Goal: Transaction & Acquisition: Purchase product/service

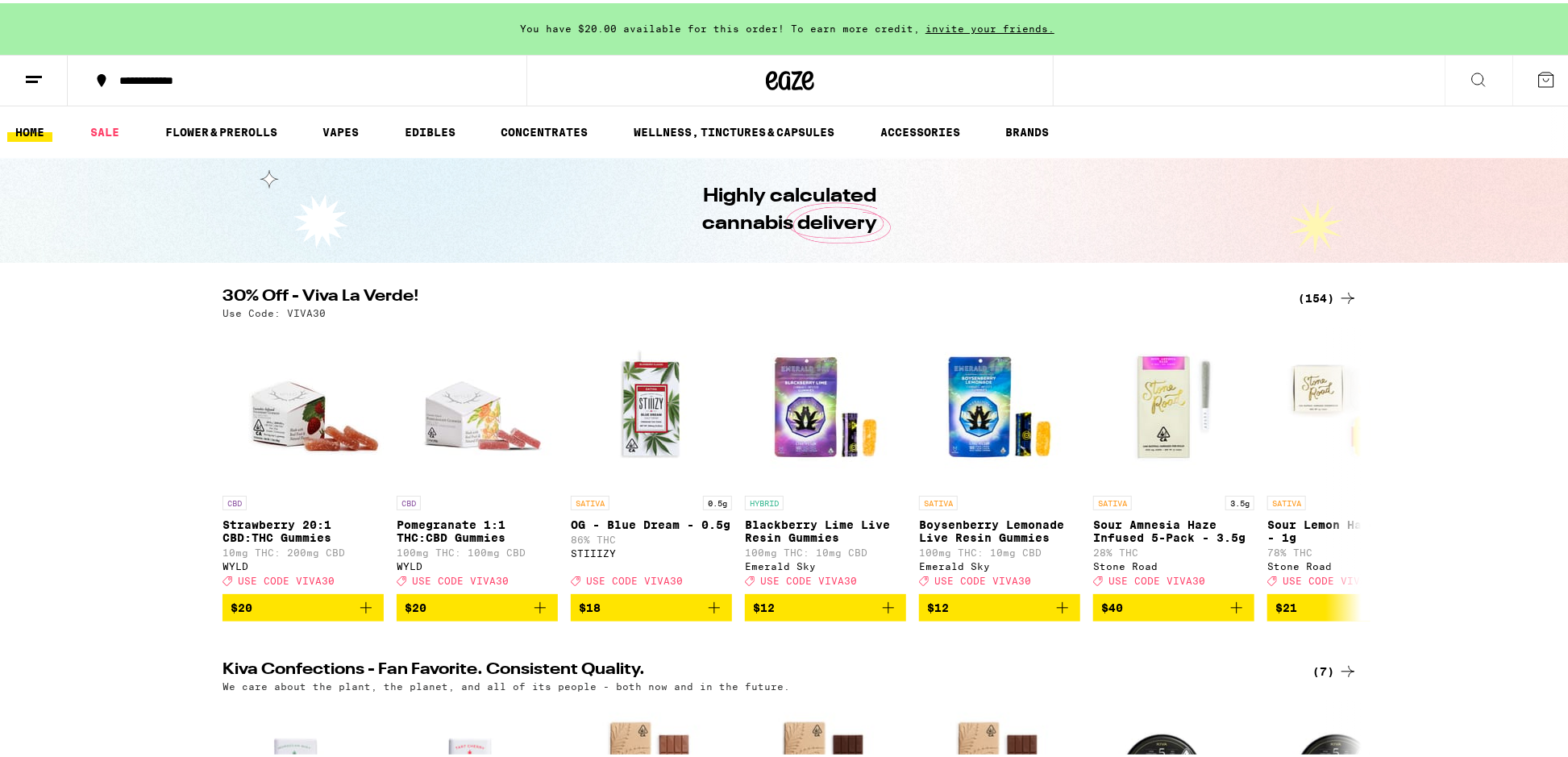
click at [1340, 296] on icon at bounding box center [1347, 295] width 19 height 19
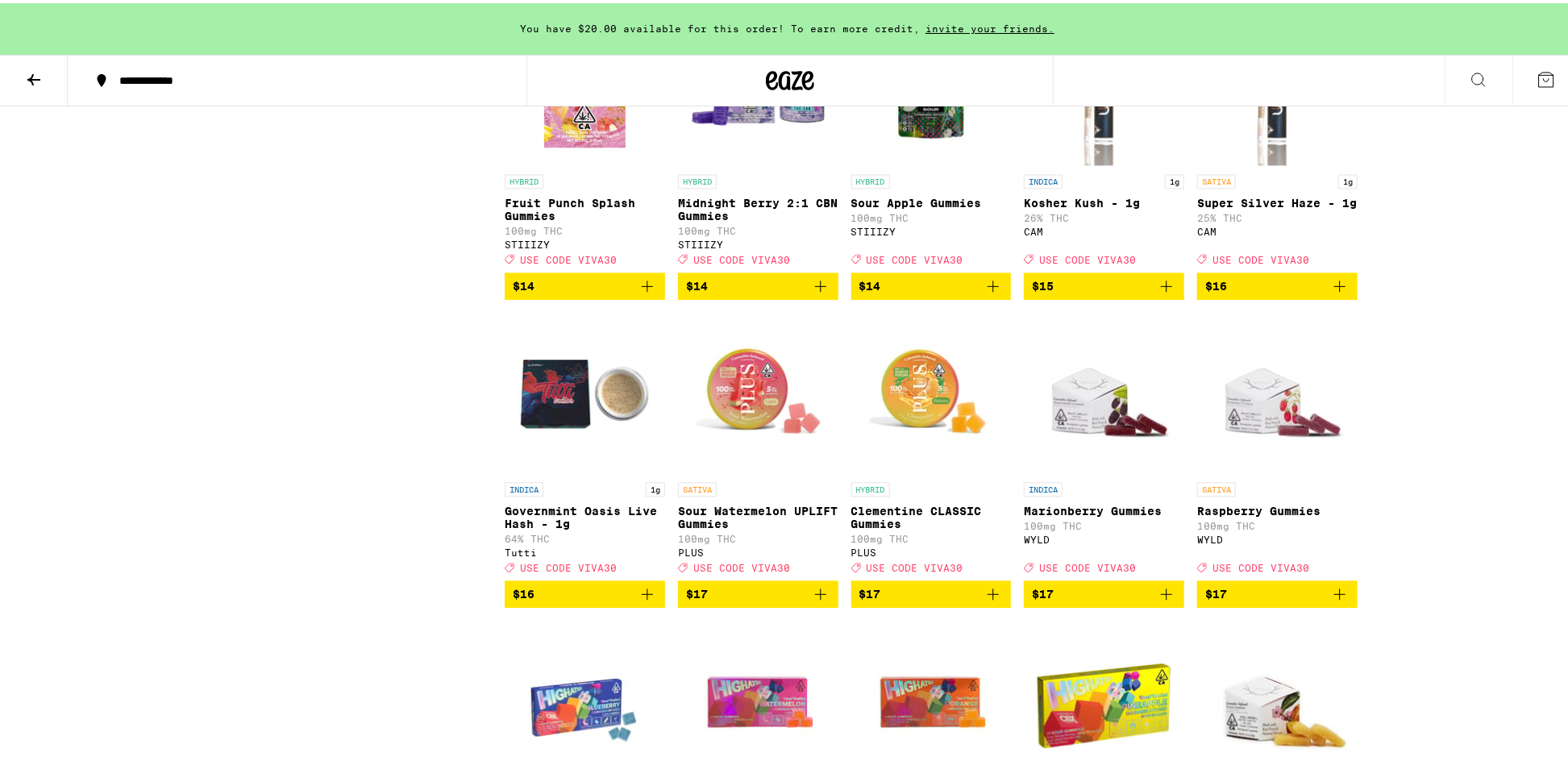
scroll to position [2176, 0]
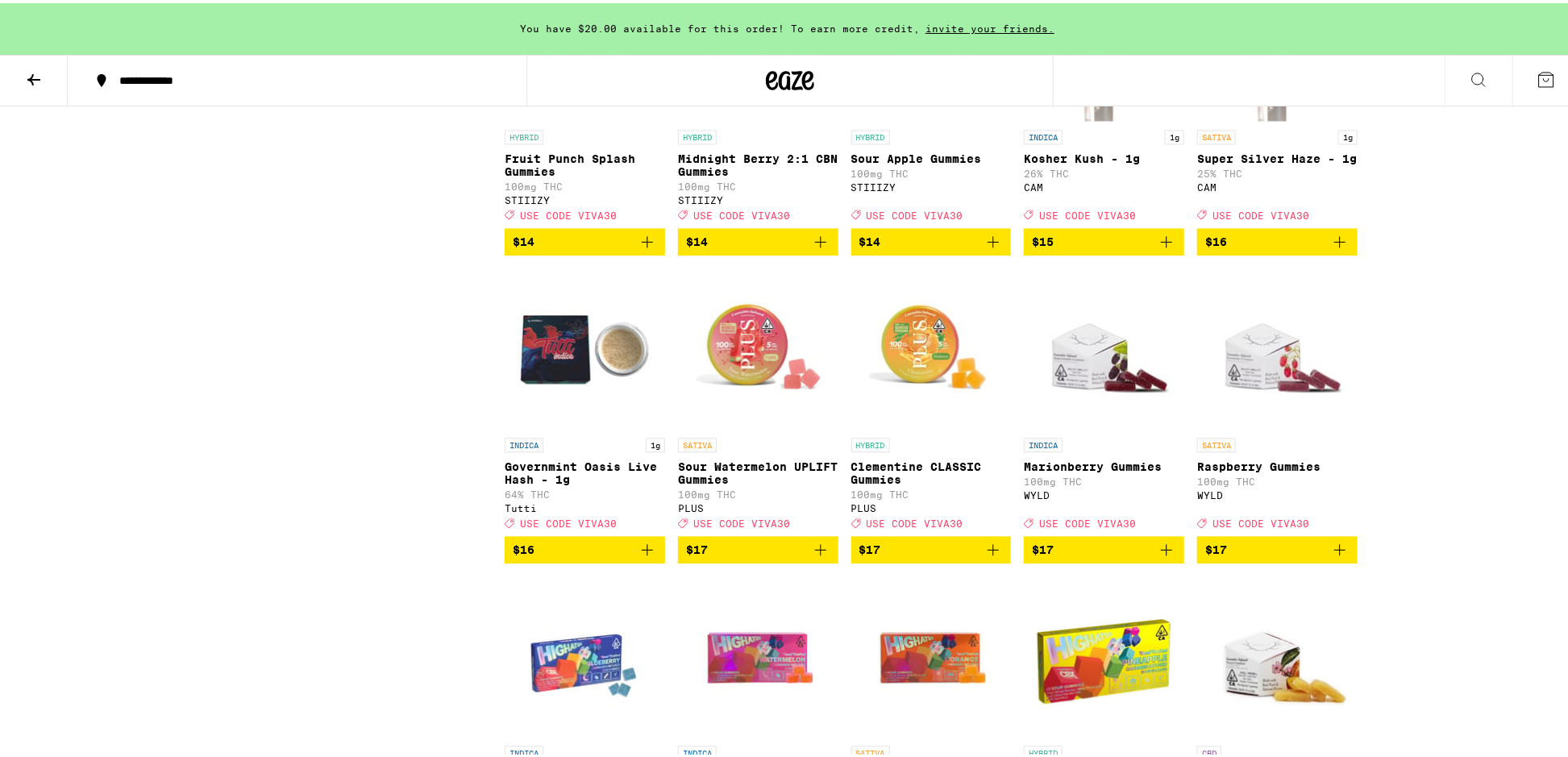
click at [1065, 557] on span "$17" at bounding box center [1103, 547] width 145 height 19
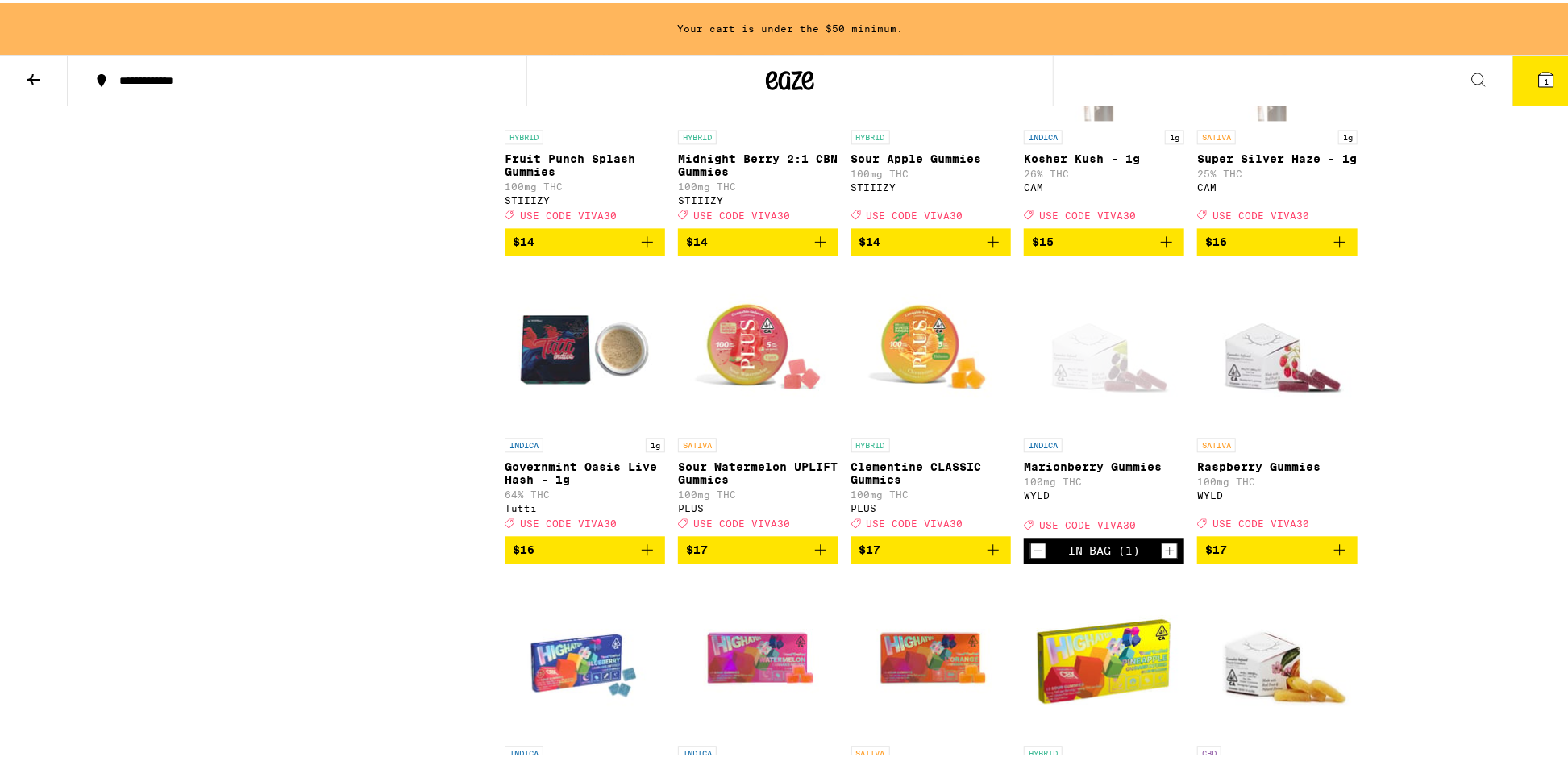
click at [1163, 557] on icon "Increment" at bounding box center [1170, 548] width 15 height 19
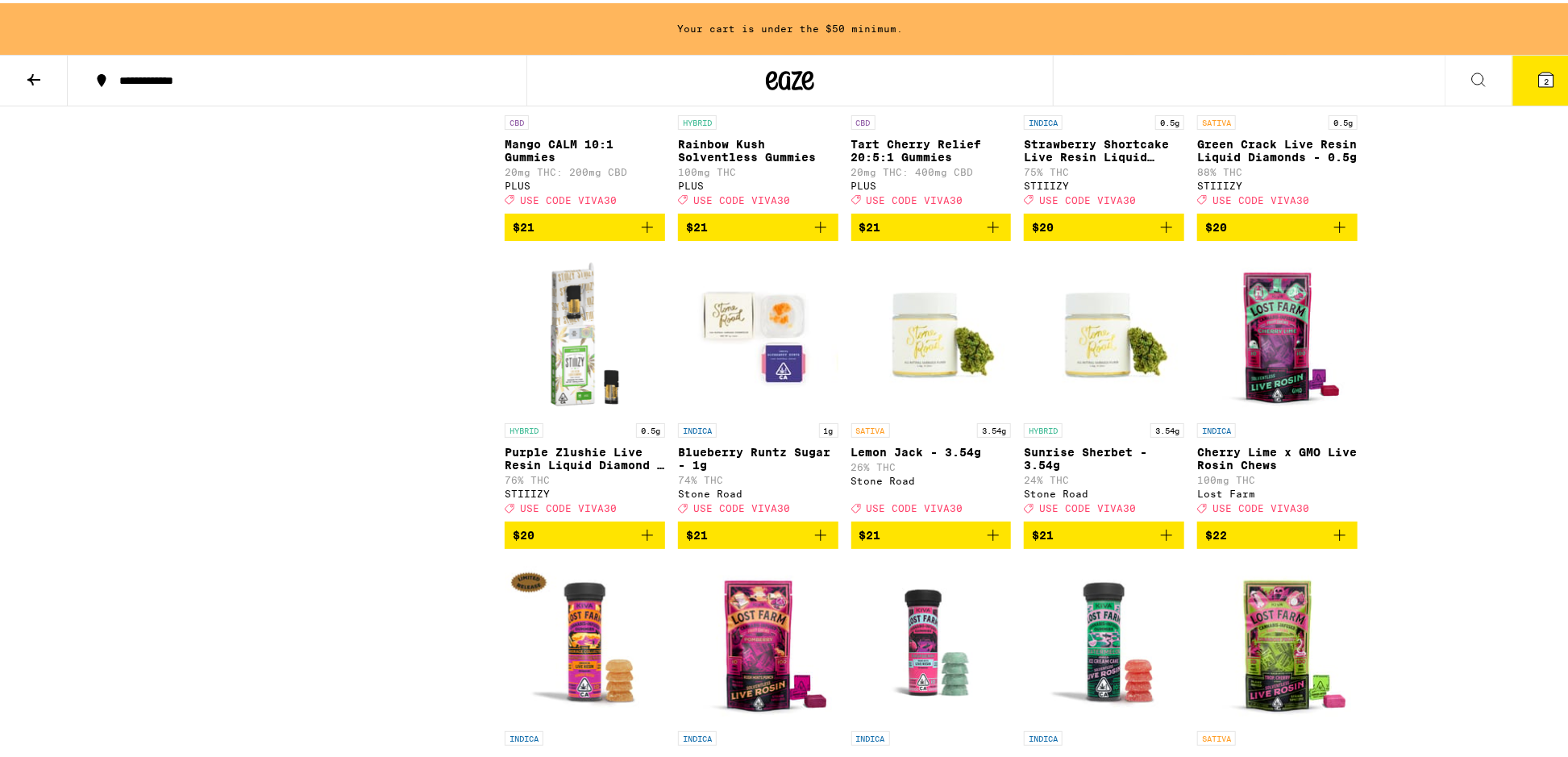
scroll to position [4675, 0]
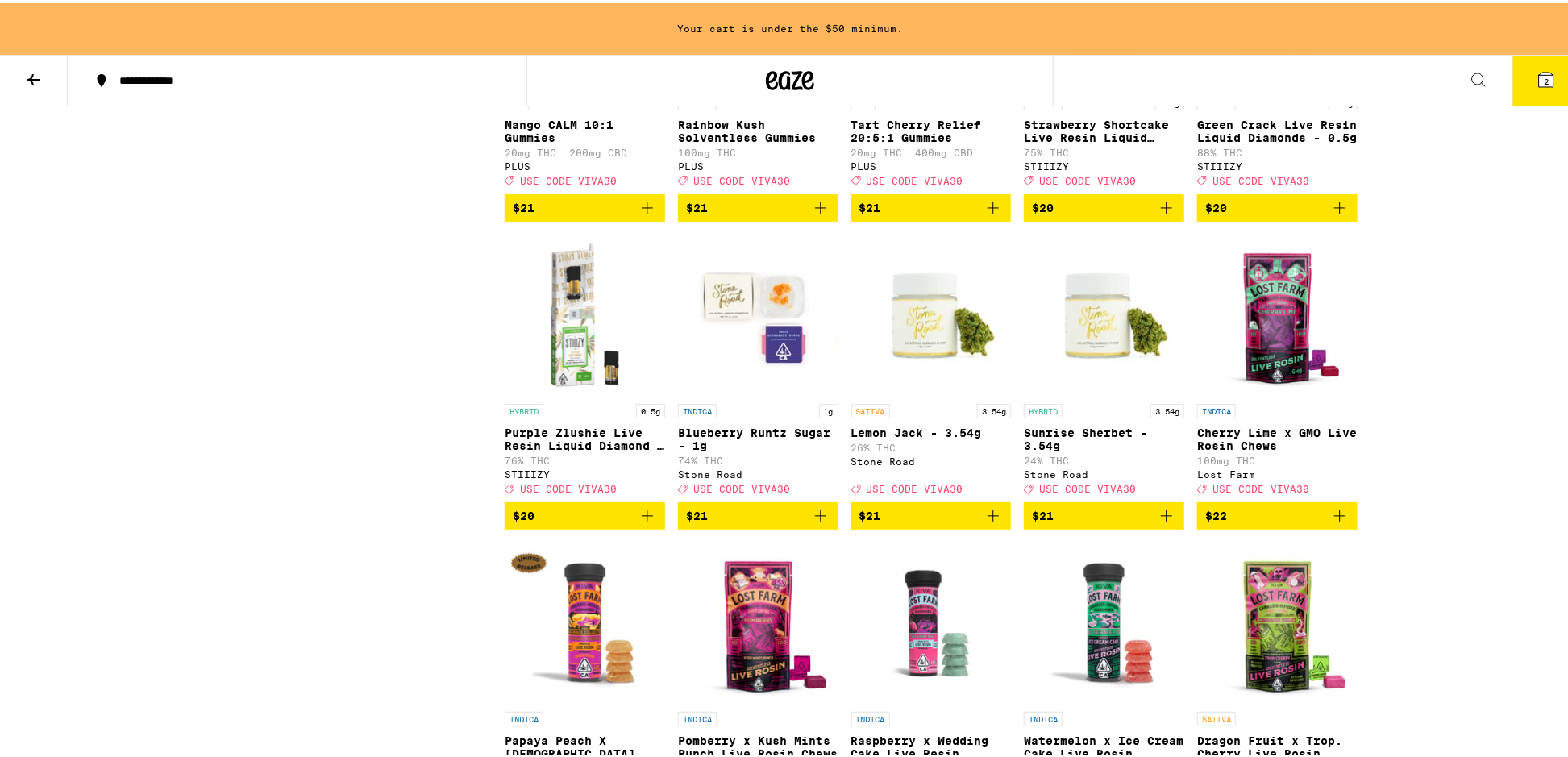
click at [1081, 523] on span "$21" at bounding box center [1103, 513] width 145 height 19
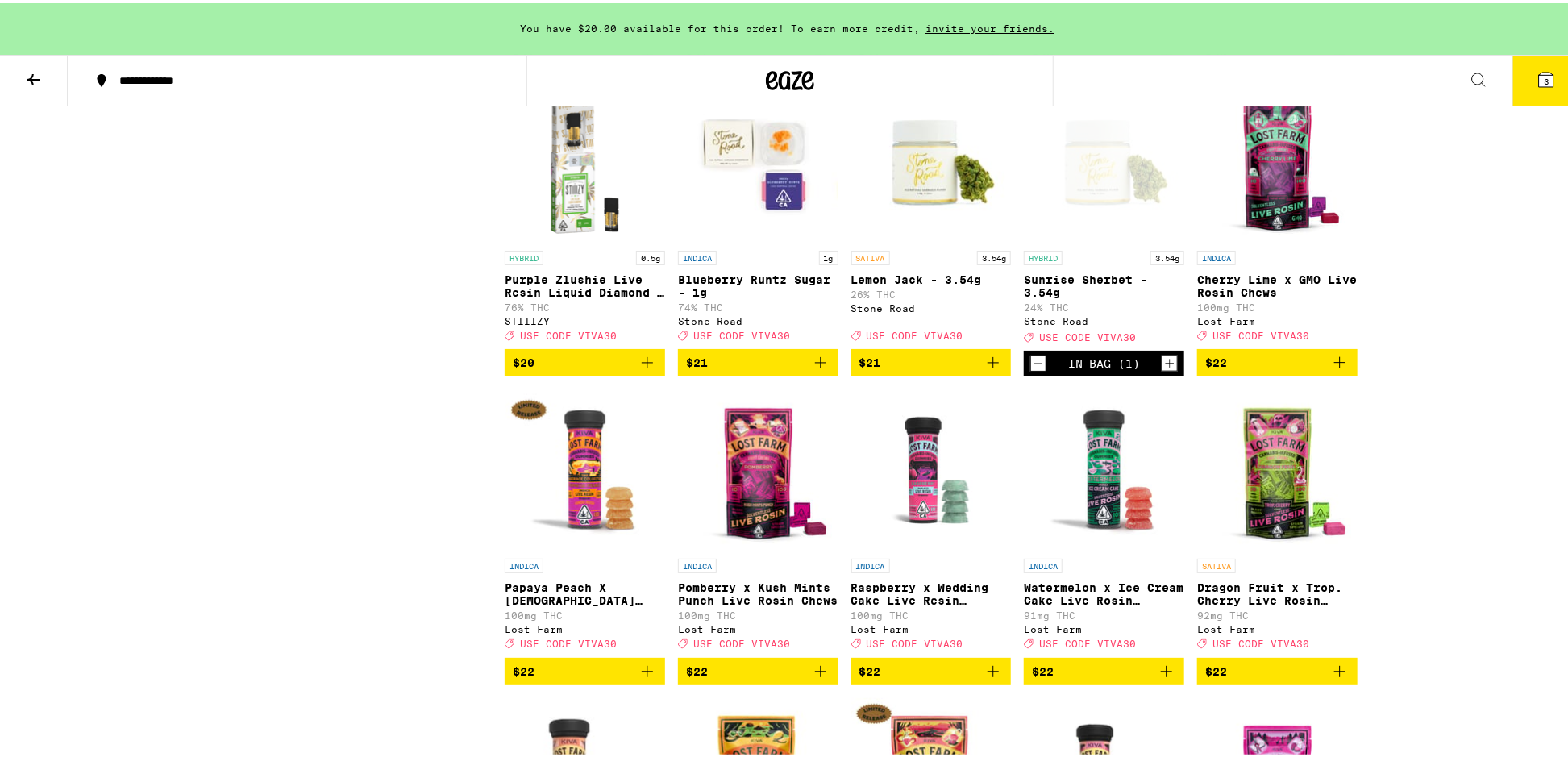
scroll to position [4837, 0]
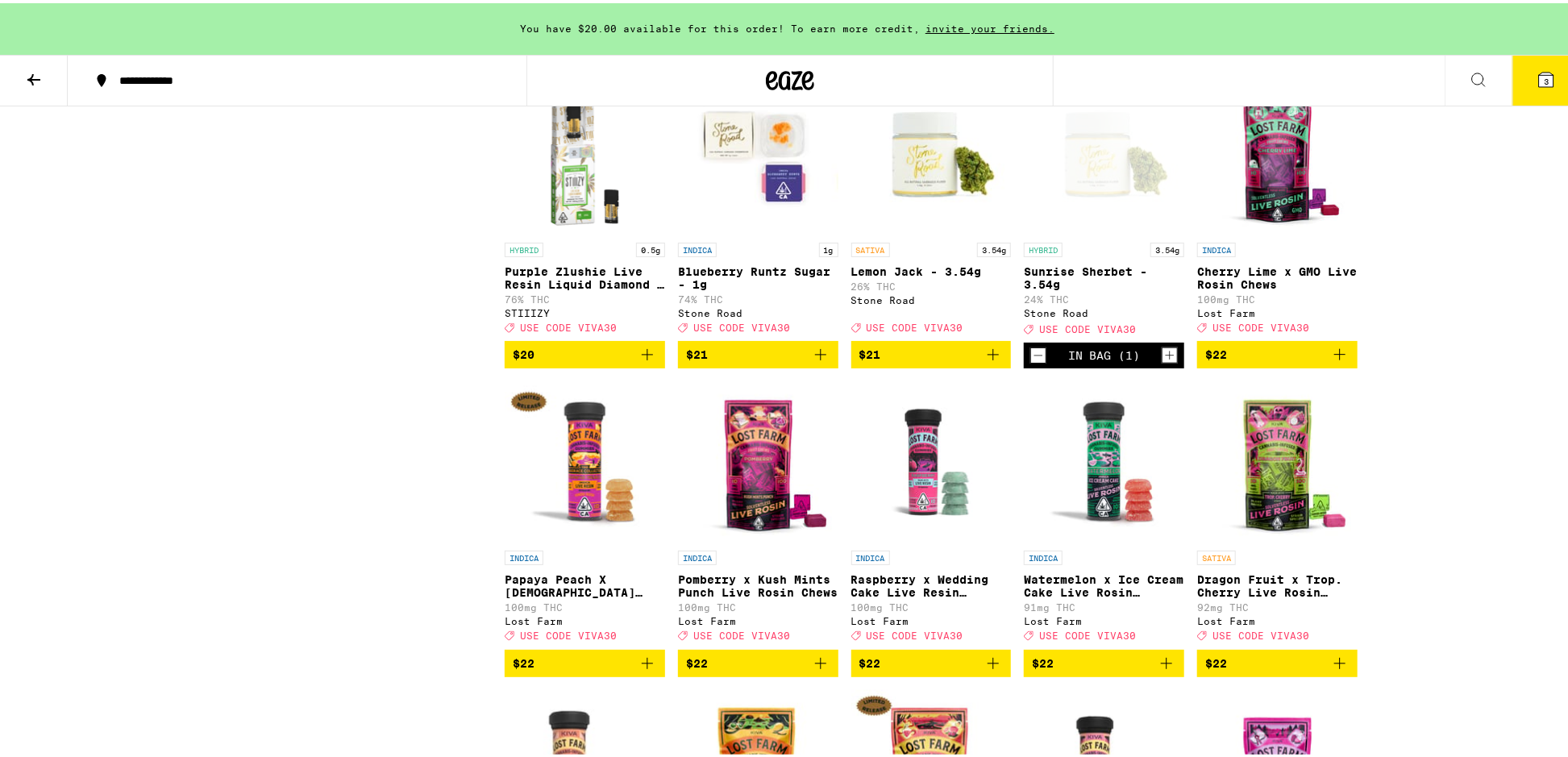
click at [944, 361] on span "$21" at bounding box center [931, 351] width 145 height 19
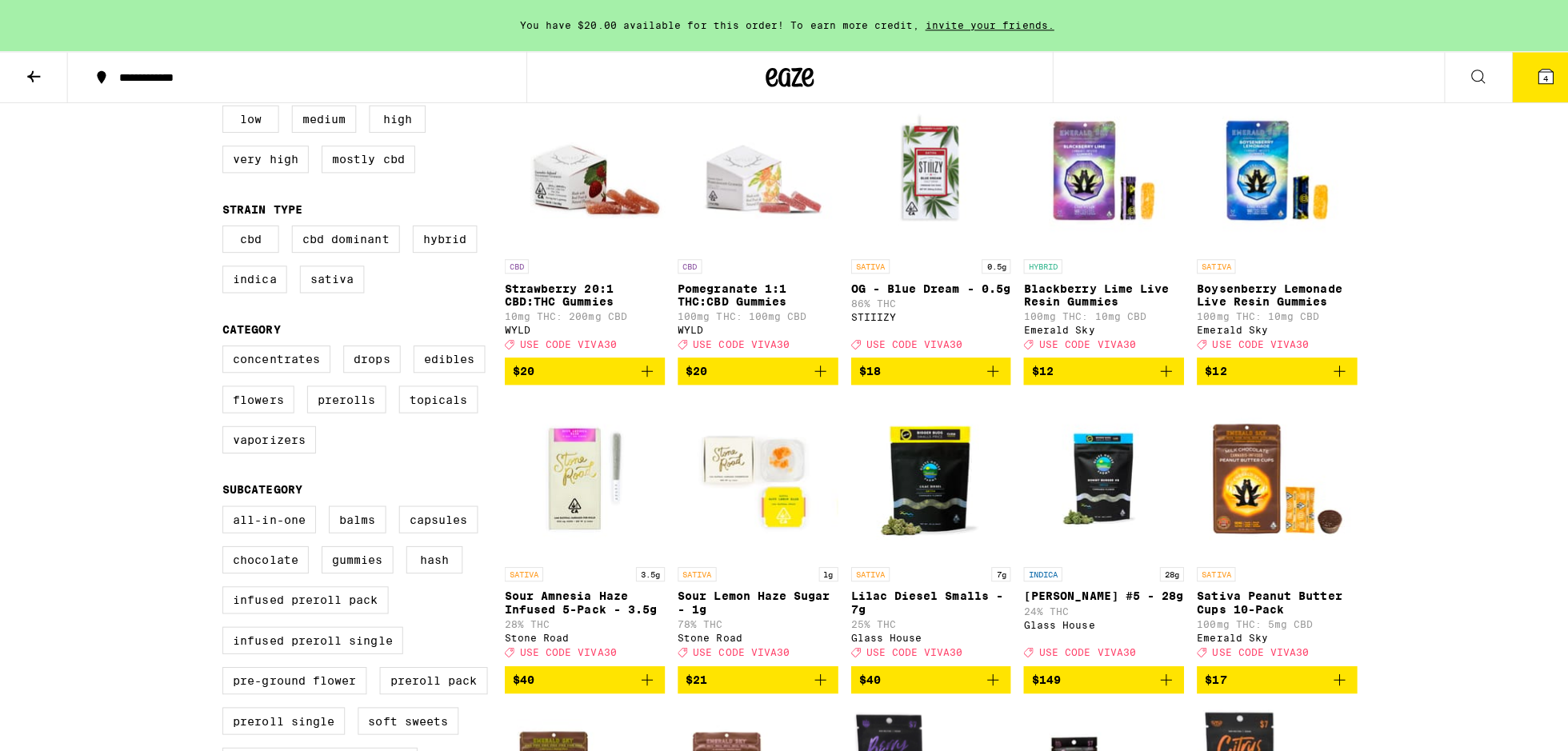
scroll to position [0, 0]
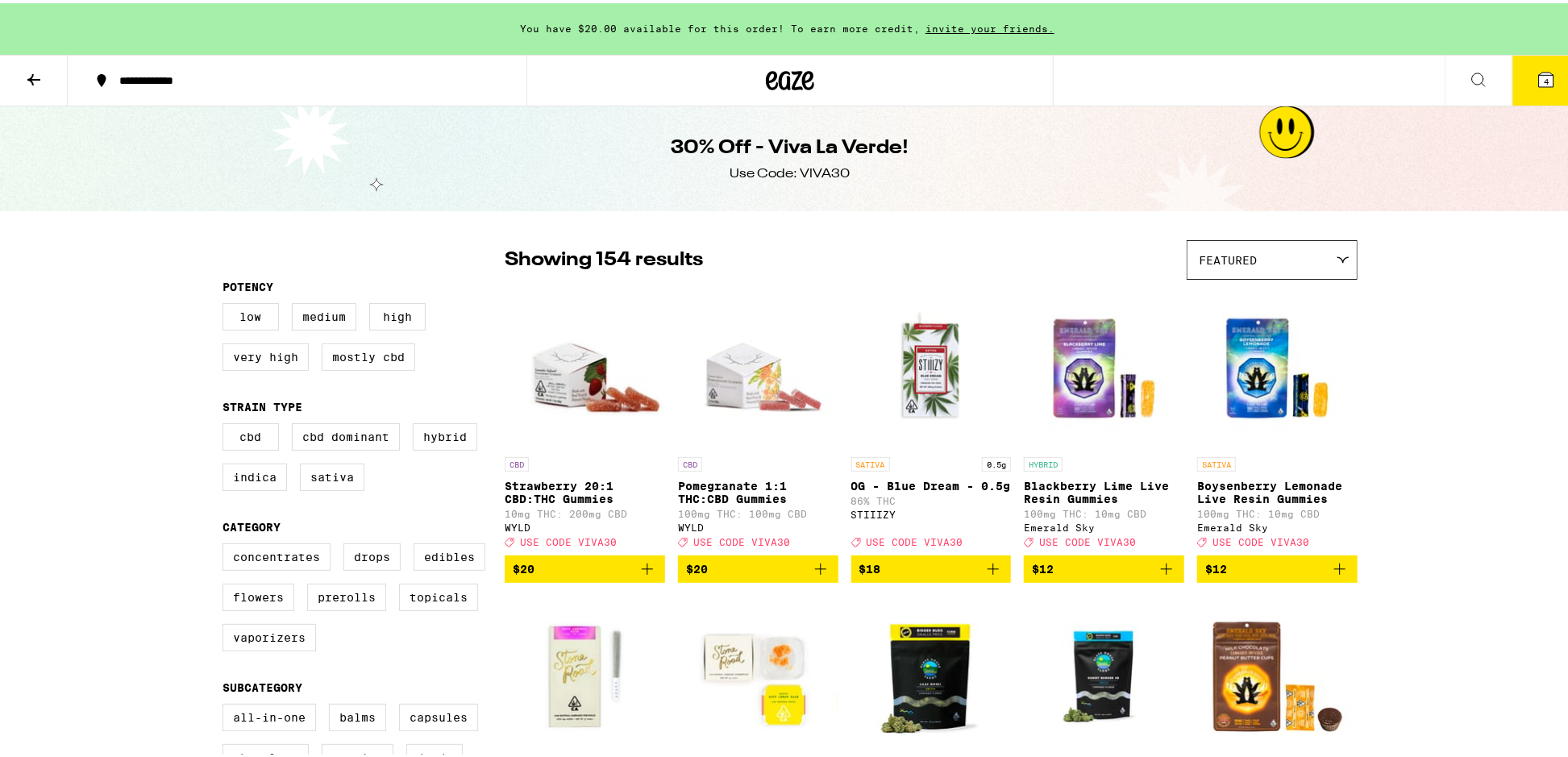
click at [1469, 76] on icon at bounding box center [1478, 77] width 19 height 19
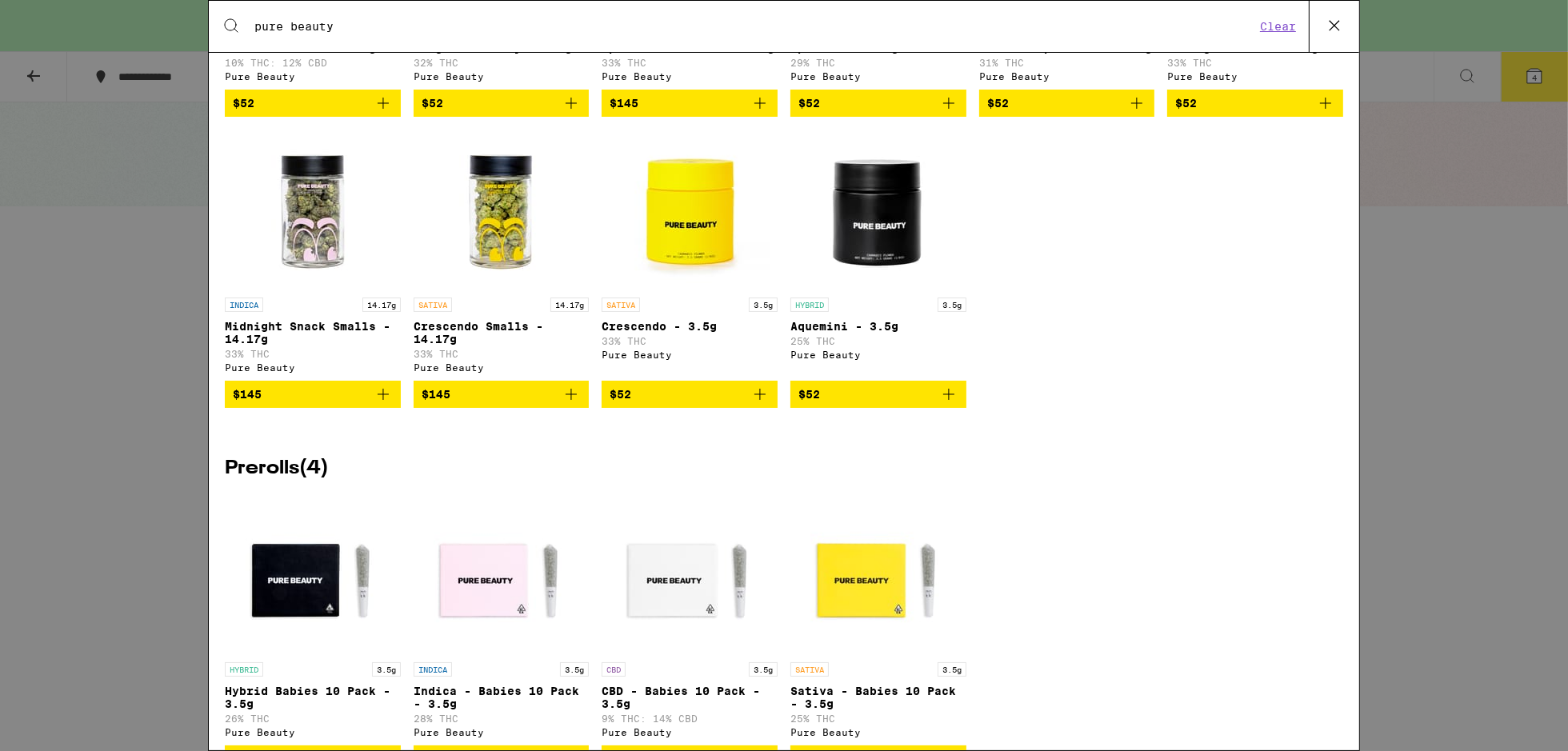
scroll to position [559, 0]
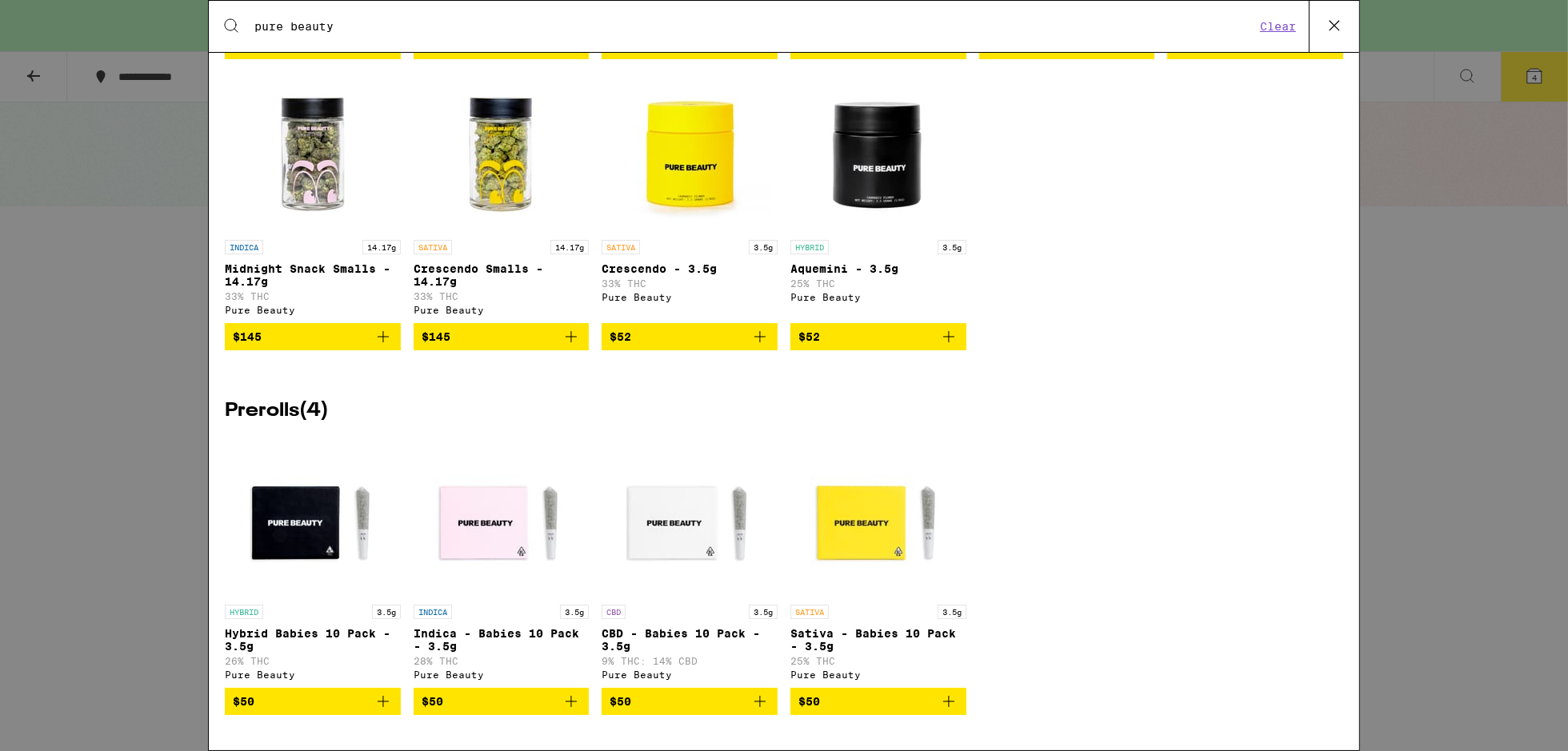
type input "pure beauty"
click at [941, 705] on icon "Add to bag" at bounding box center [948, 701] width 19 height 19
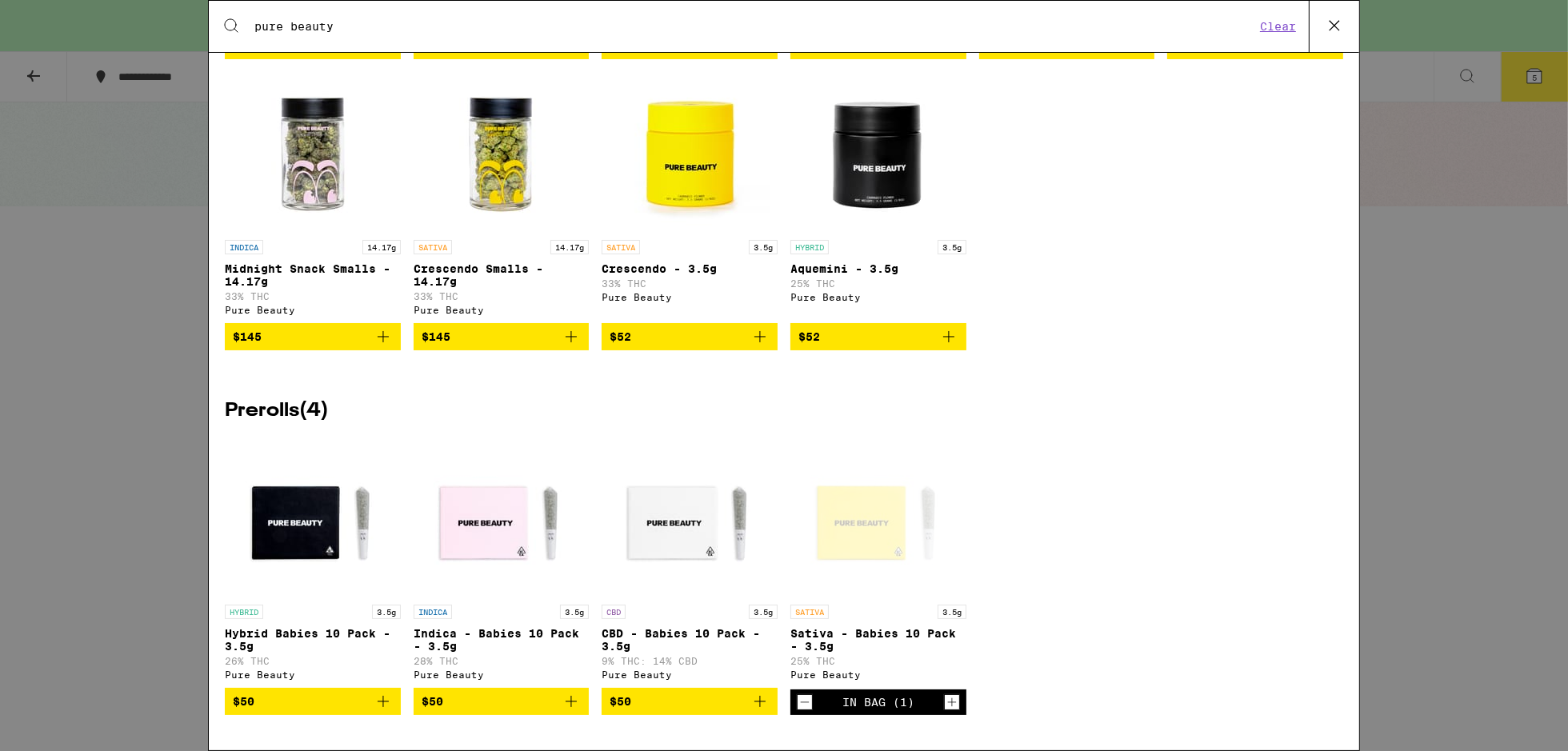
drag, startPoint x: 380, startPoint y: 700, endPoint x: 469, endPoint y: 674, distance: 92.7
click at [380, 701] on icon "Add to bag" at bounding box center [383, 701] width 11 height 11
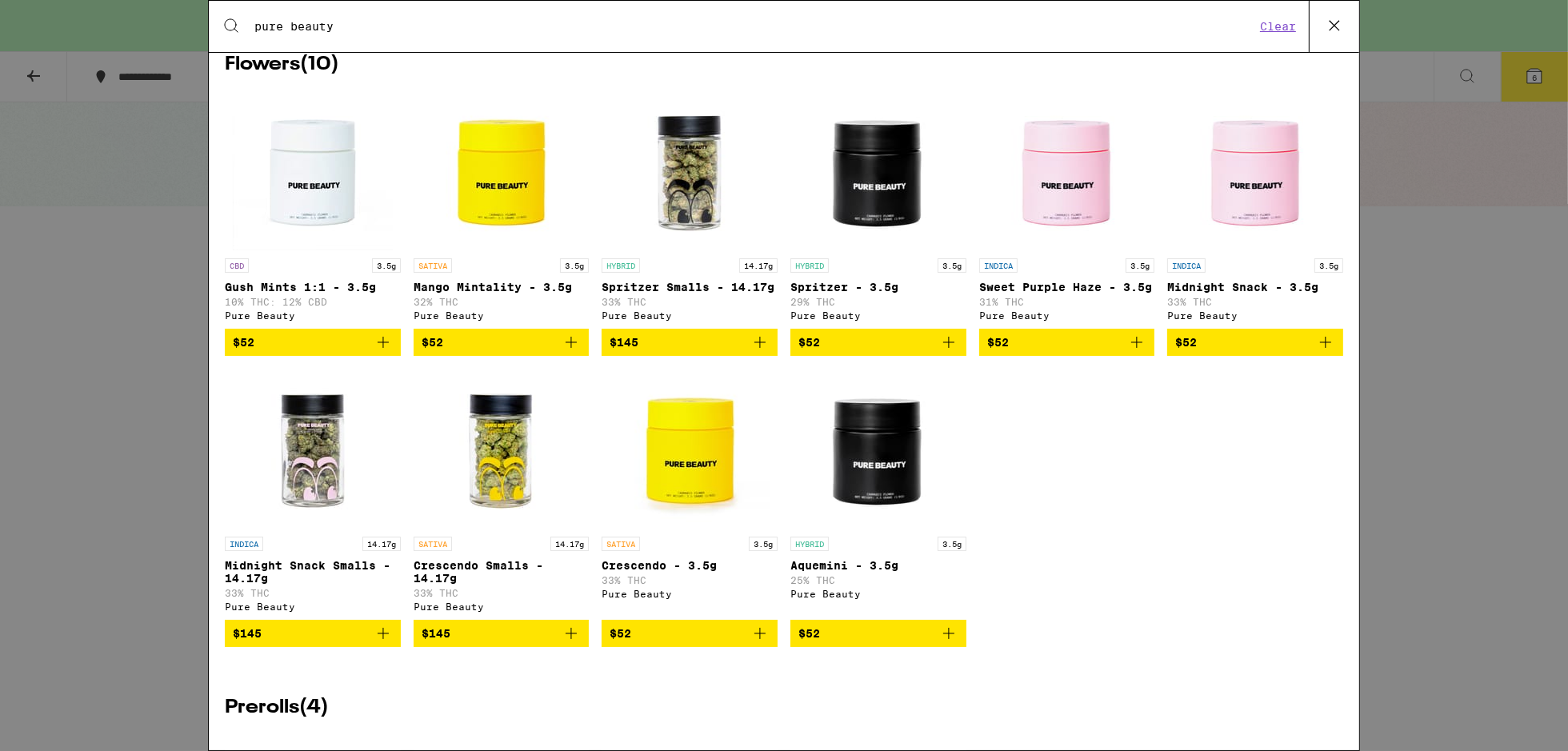
scroll to position [240, 0]
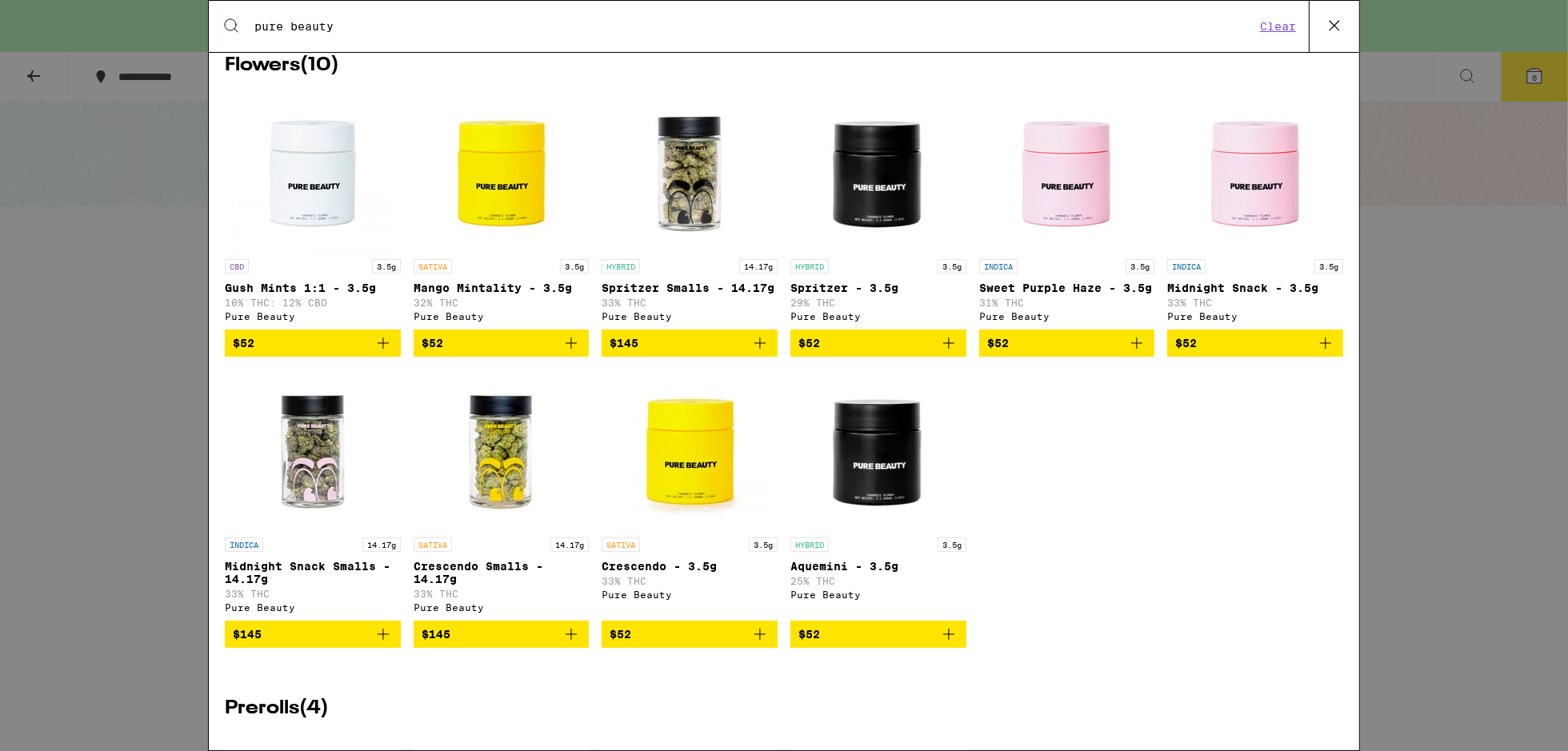
click at [1106, 352] on span "$52" at bounding box center [1067, 343] width 160 height 19
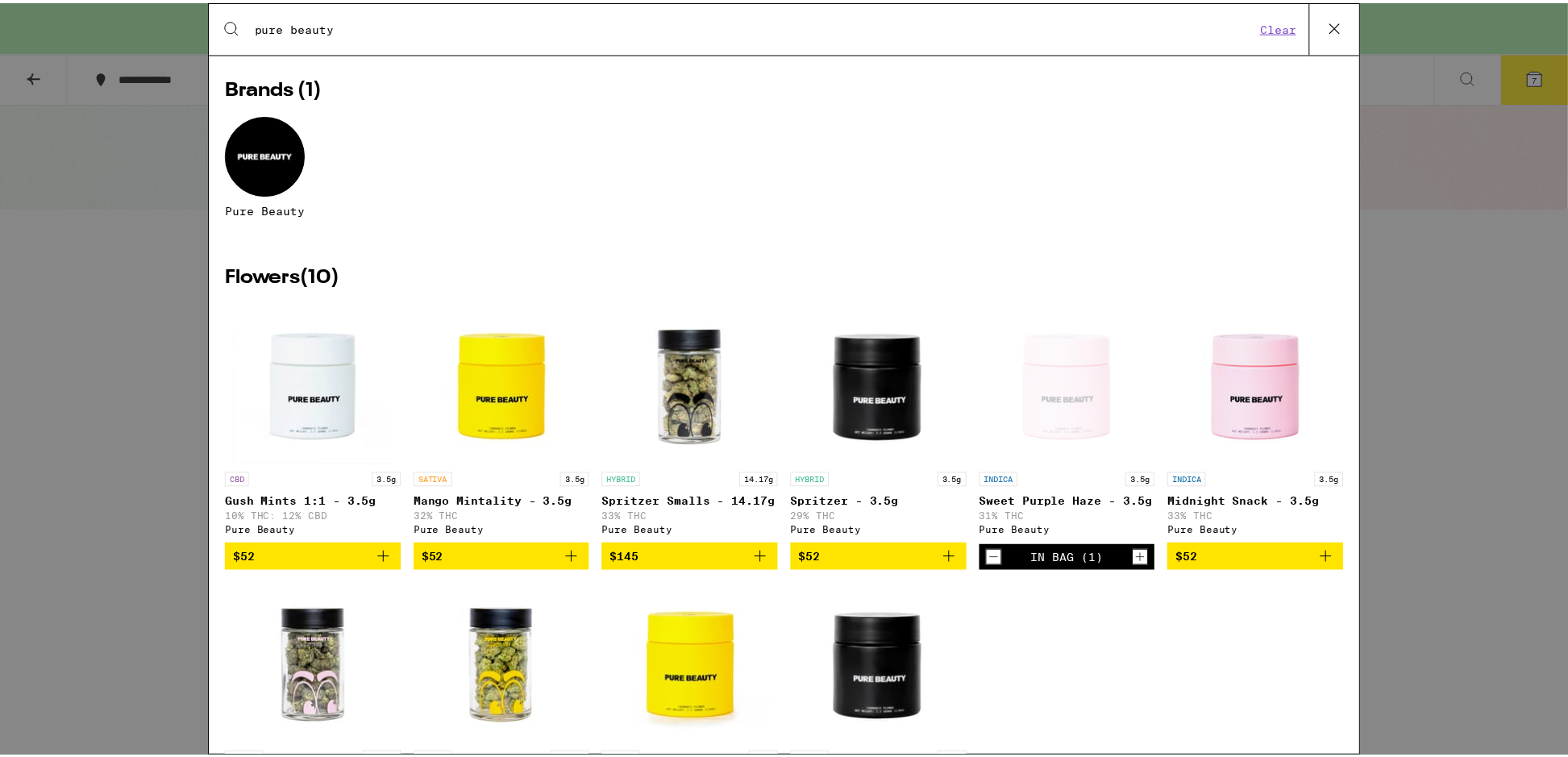
scroll to position [0, 0]
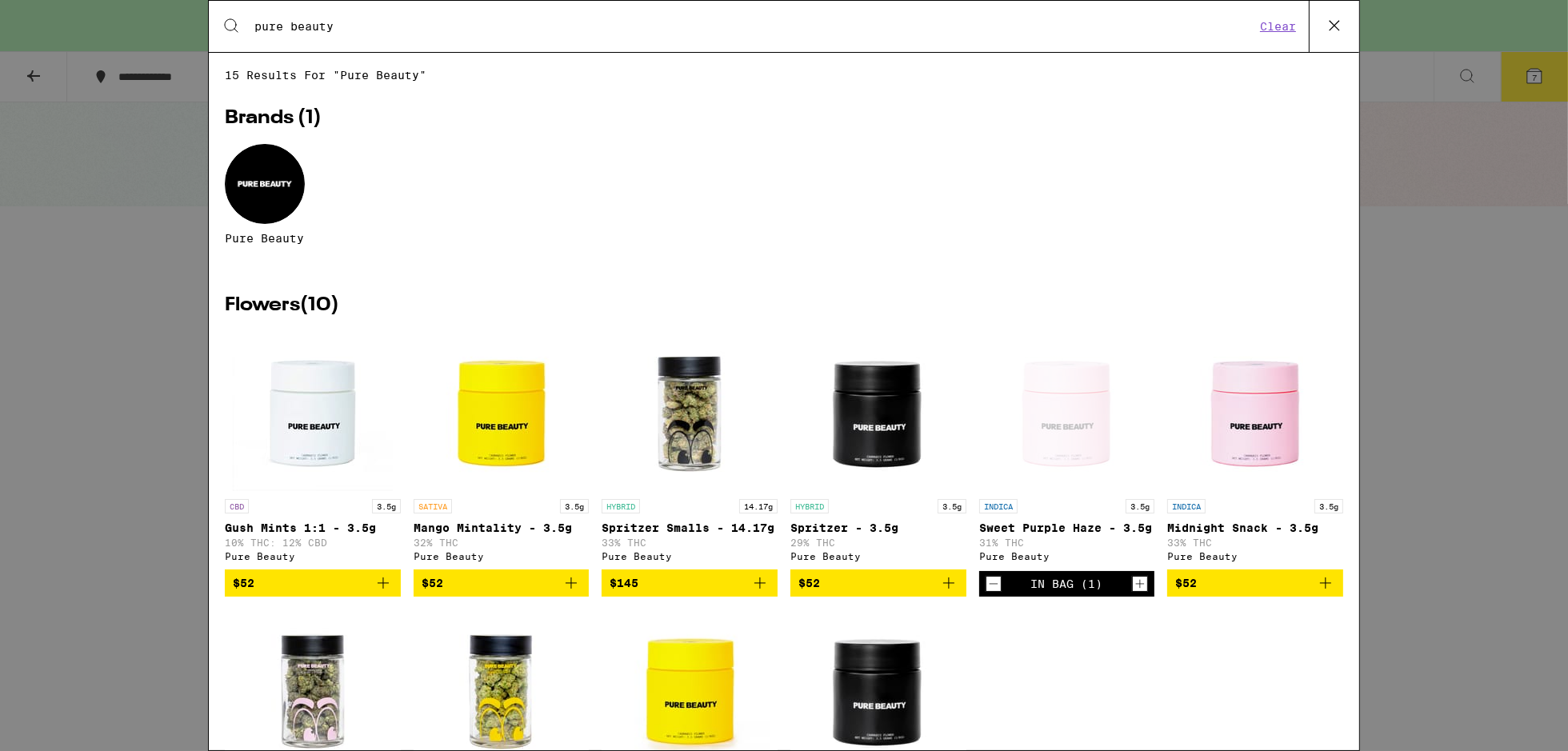
click at [1336, 18] on icon at bounding box center [1334, 26] width 24 height 24
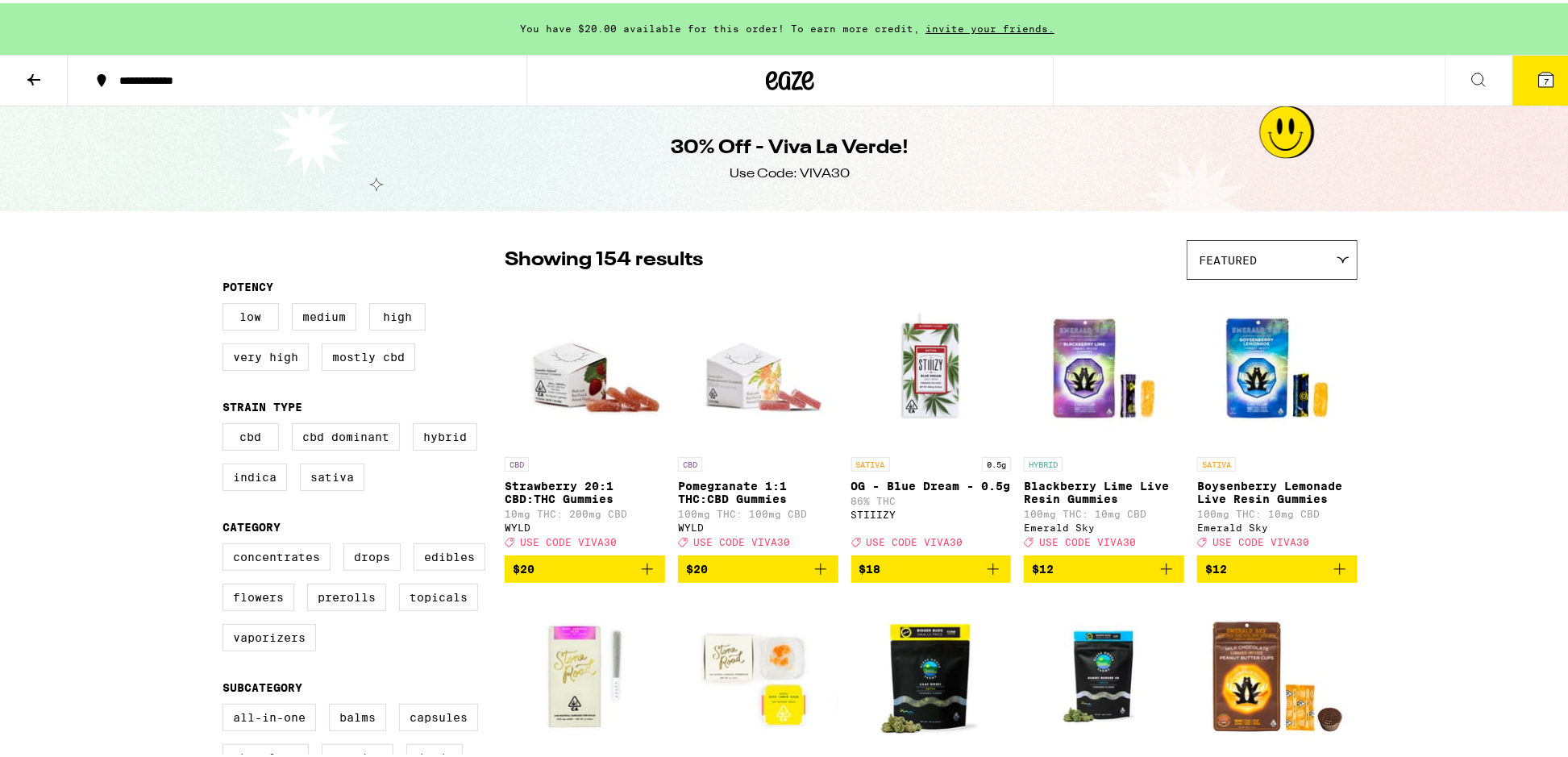
click at [31, 74] on icon at bounding box center [34, 77] width 13 height 11
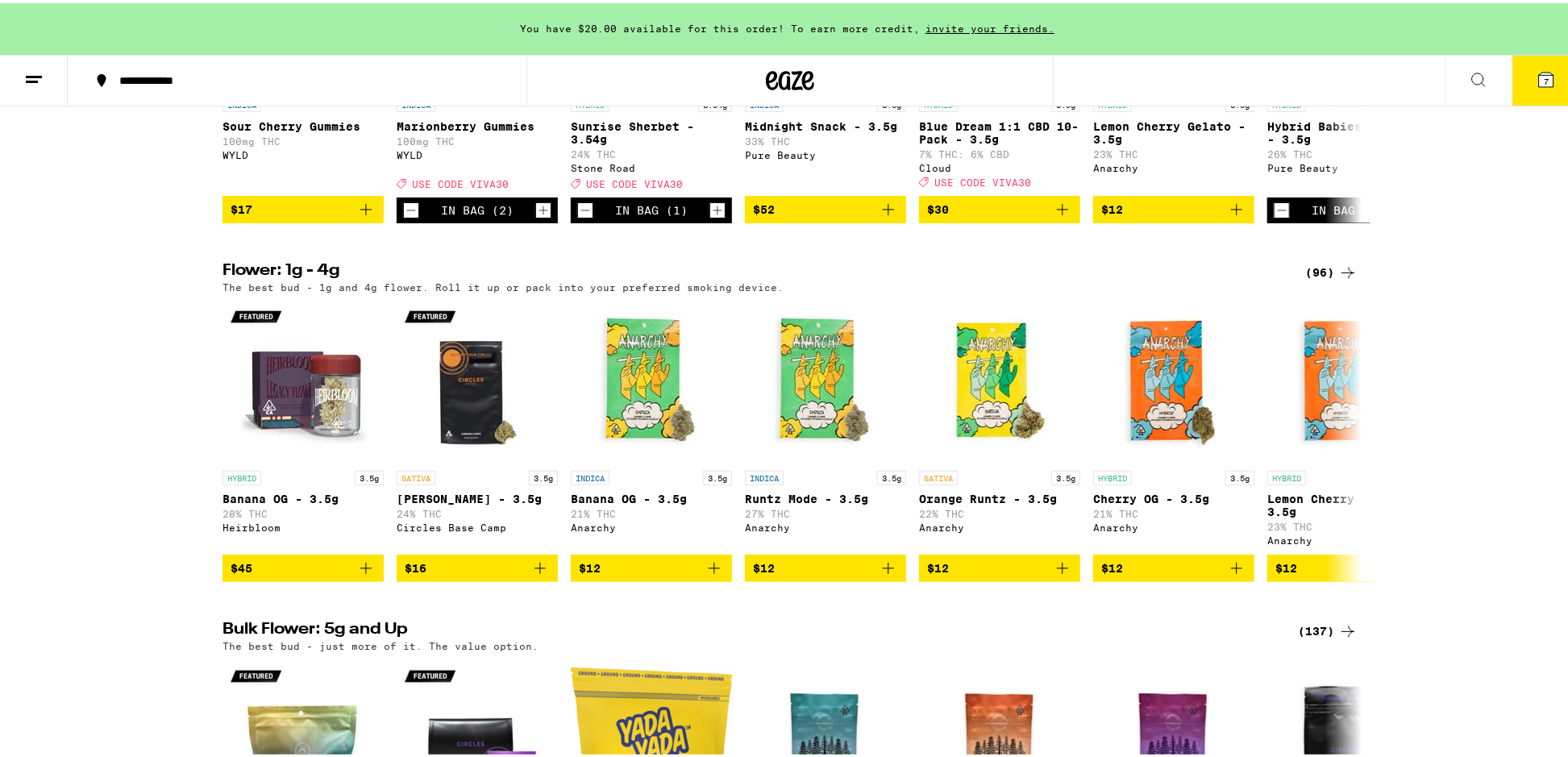
scroll to position [1935, 0]
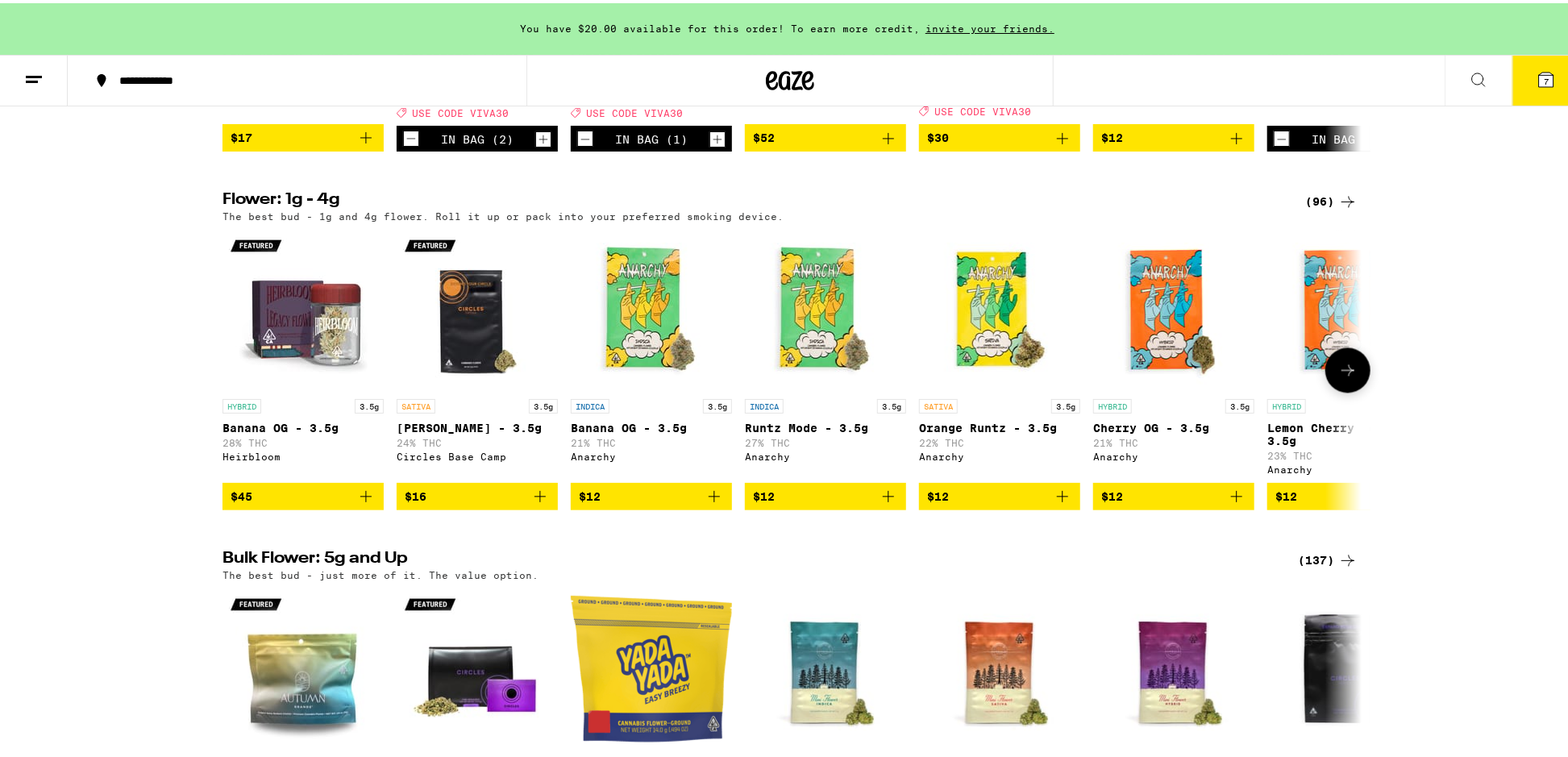
click at [1232, 503] on icon "Add to bag" at bounding box center [1237, 494] width 19 height 19
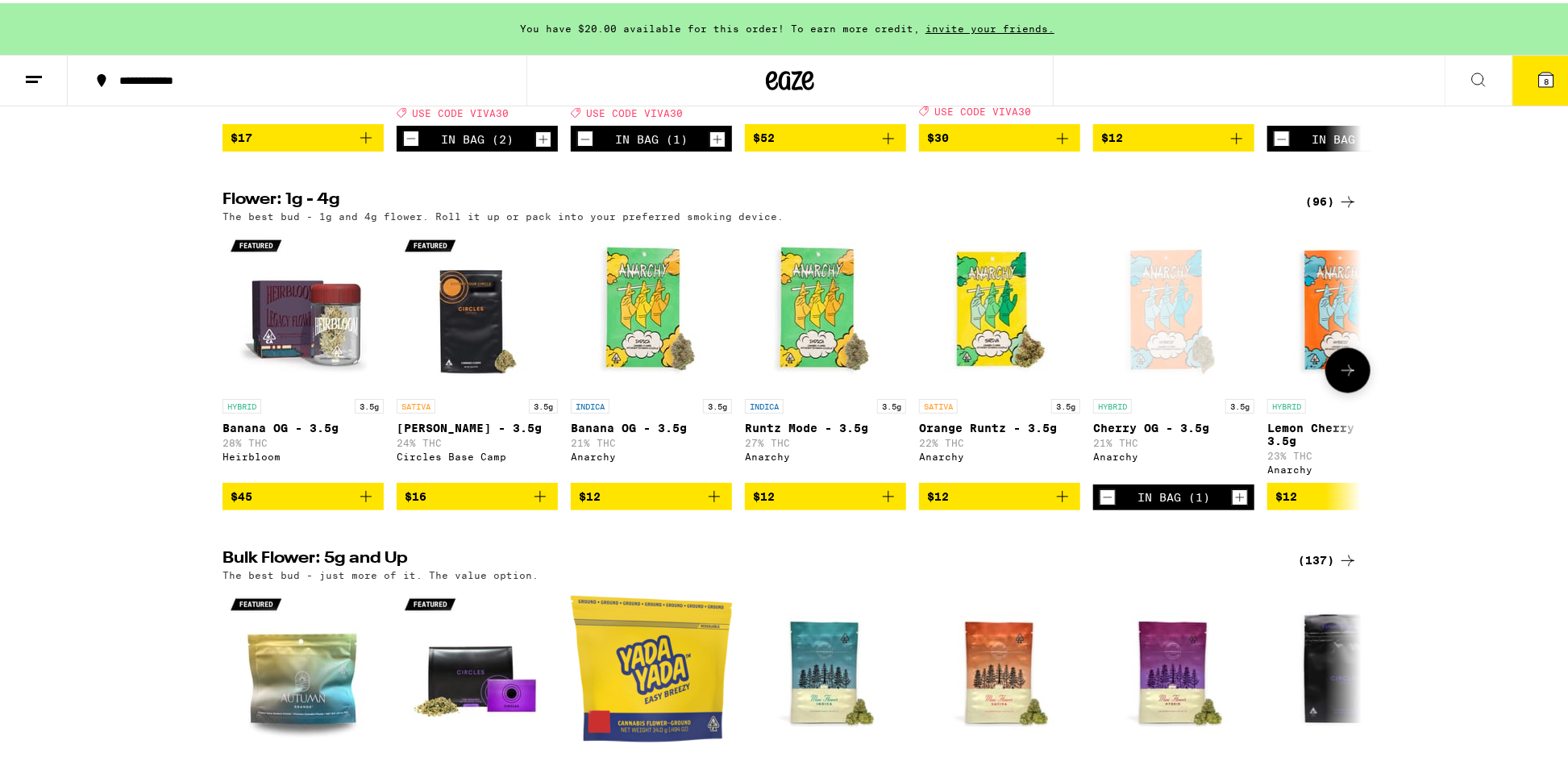
click at [1057, 499] on icon "Add to bag" at bounding box center [1062, 494] width 11 height 11
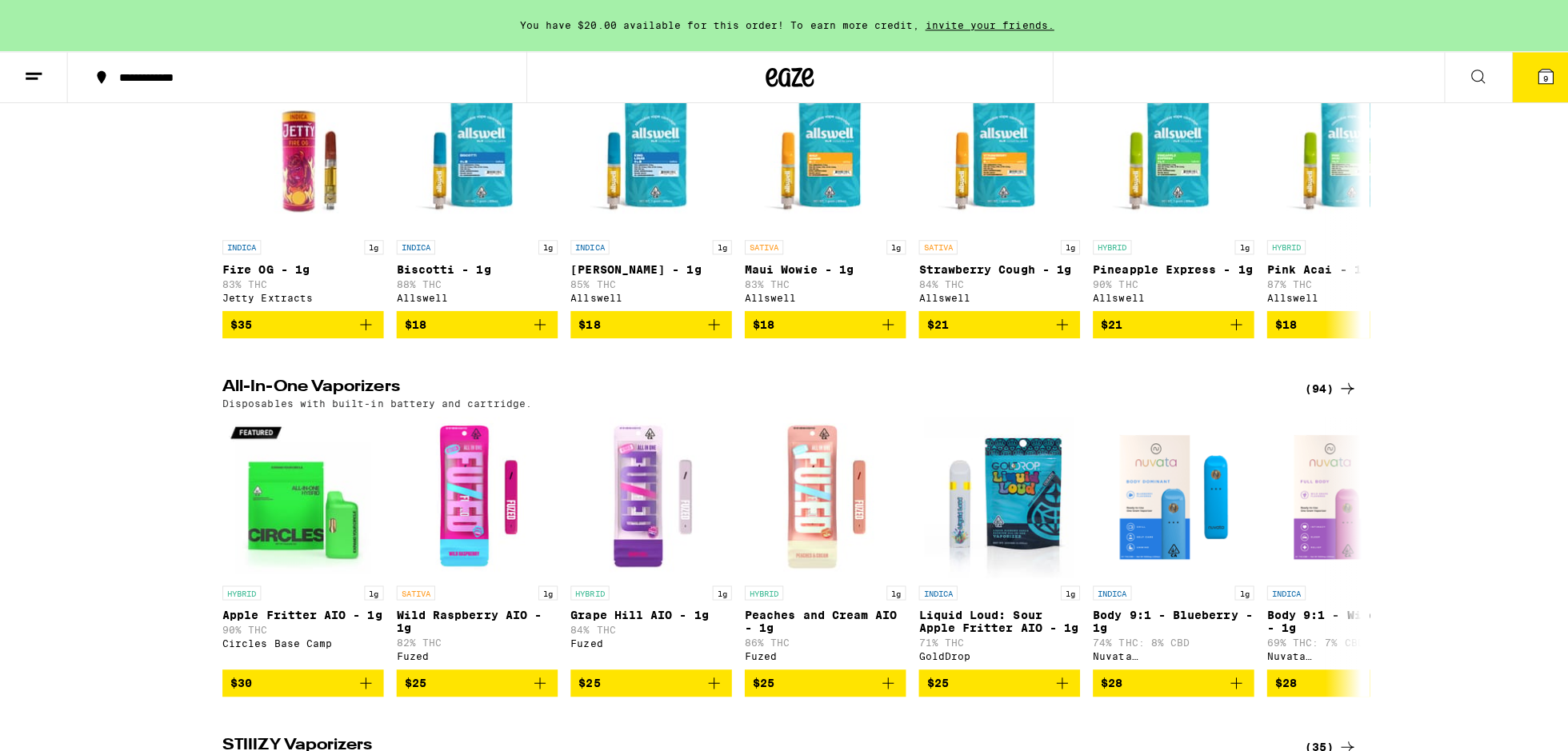
scroll to position [2799, 0]
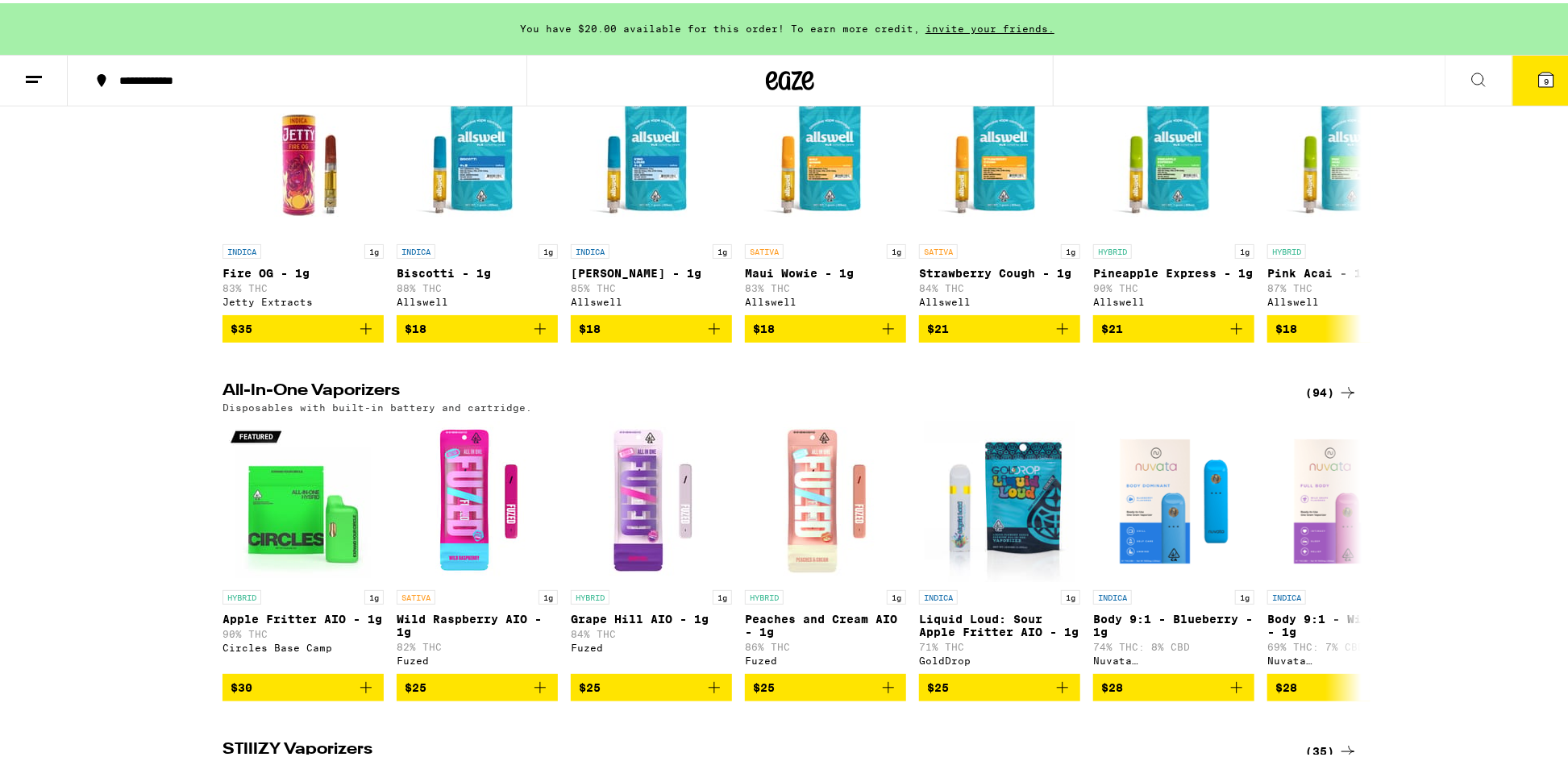
click at [1539, 78] on icon at bounding box center [1546, 77] width 15 height 15
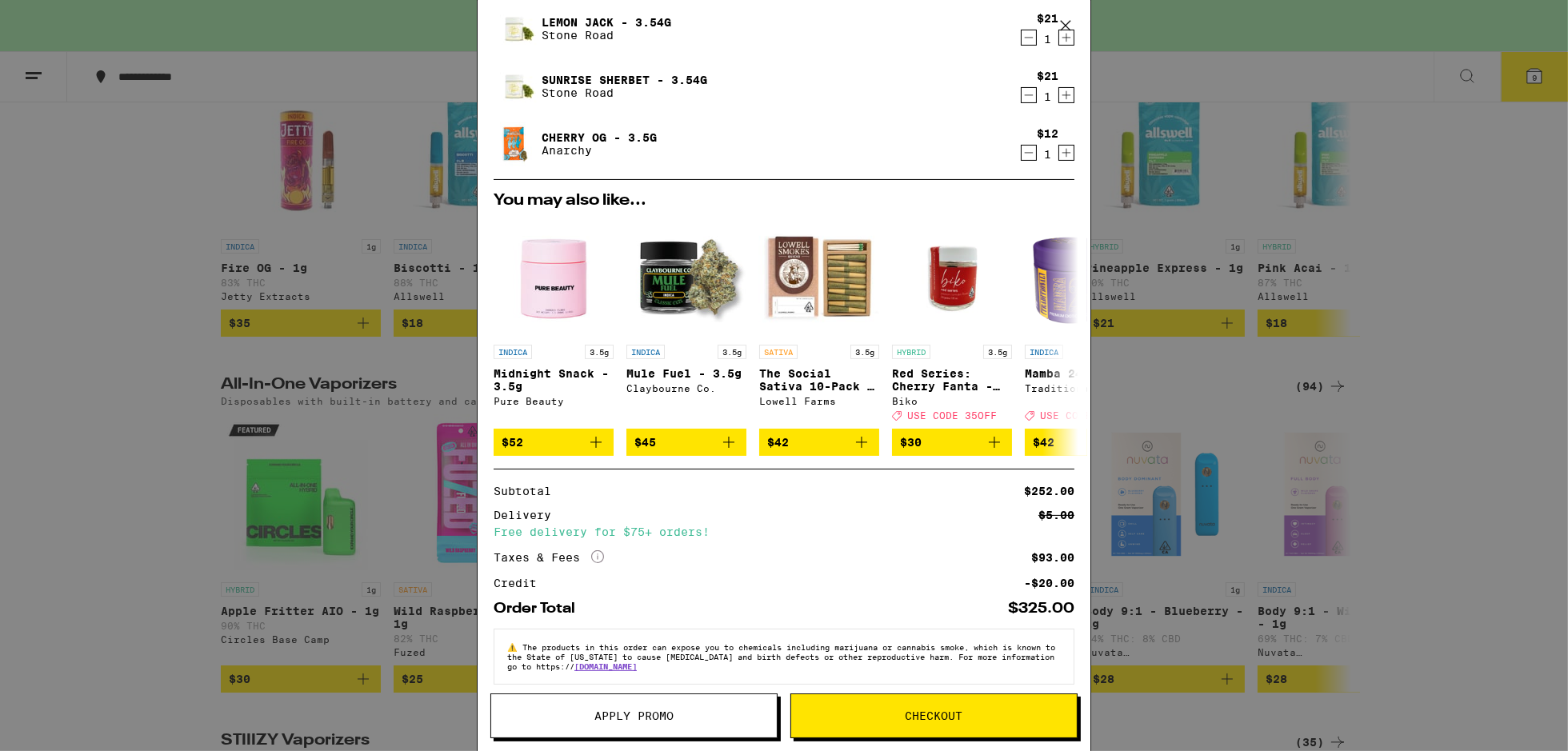
scroll to position [400, 0]
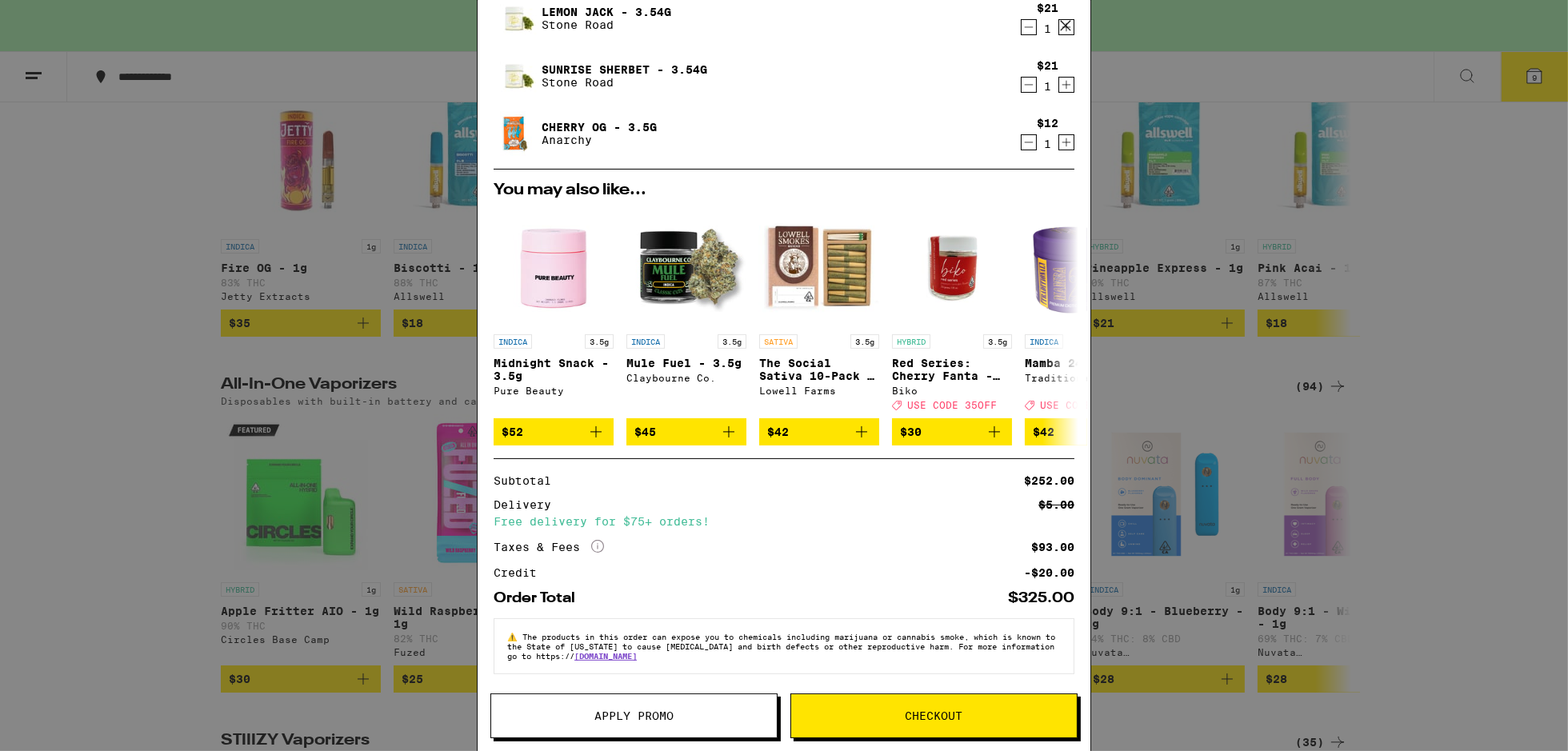
click at [1312, 318] on div "Your Cart You have $20.00 available for this order! To earn more credit, invite…" at bounding box center [784, 375] width 1568 height 751
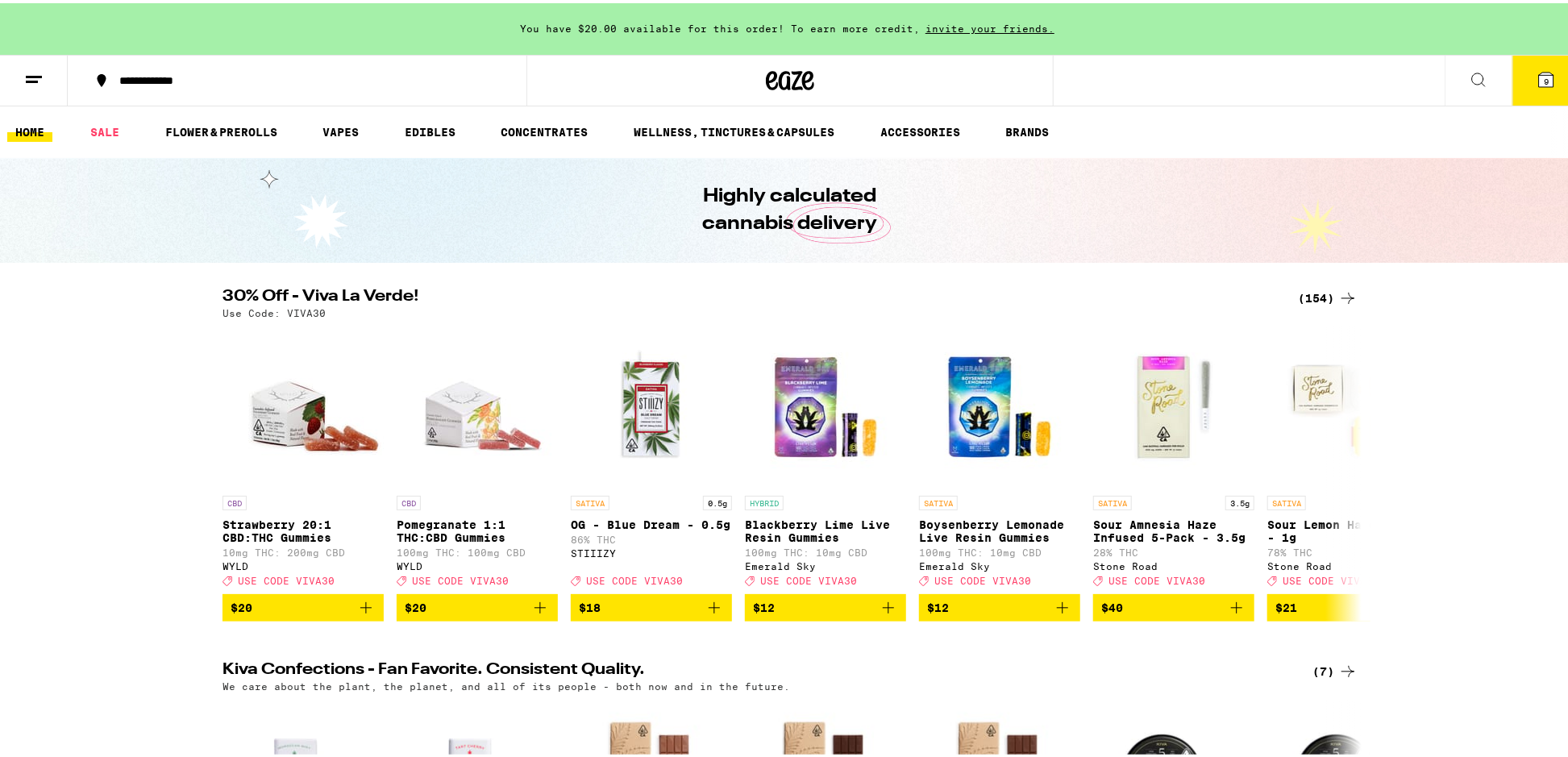
click at [1544, 78] on span "9" at bounding box center [1546, 78] width 5 height 10
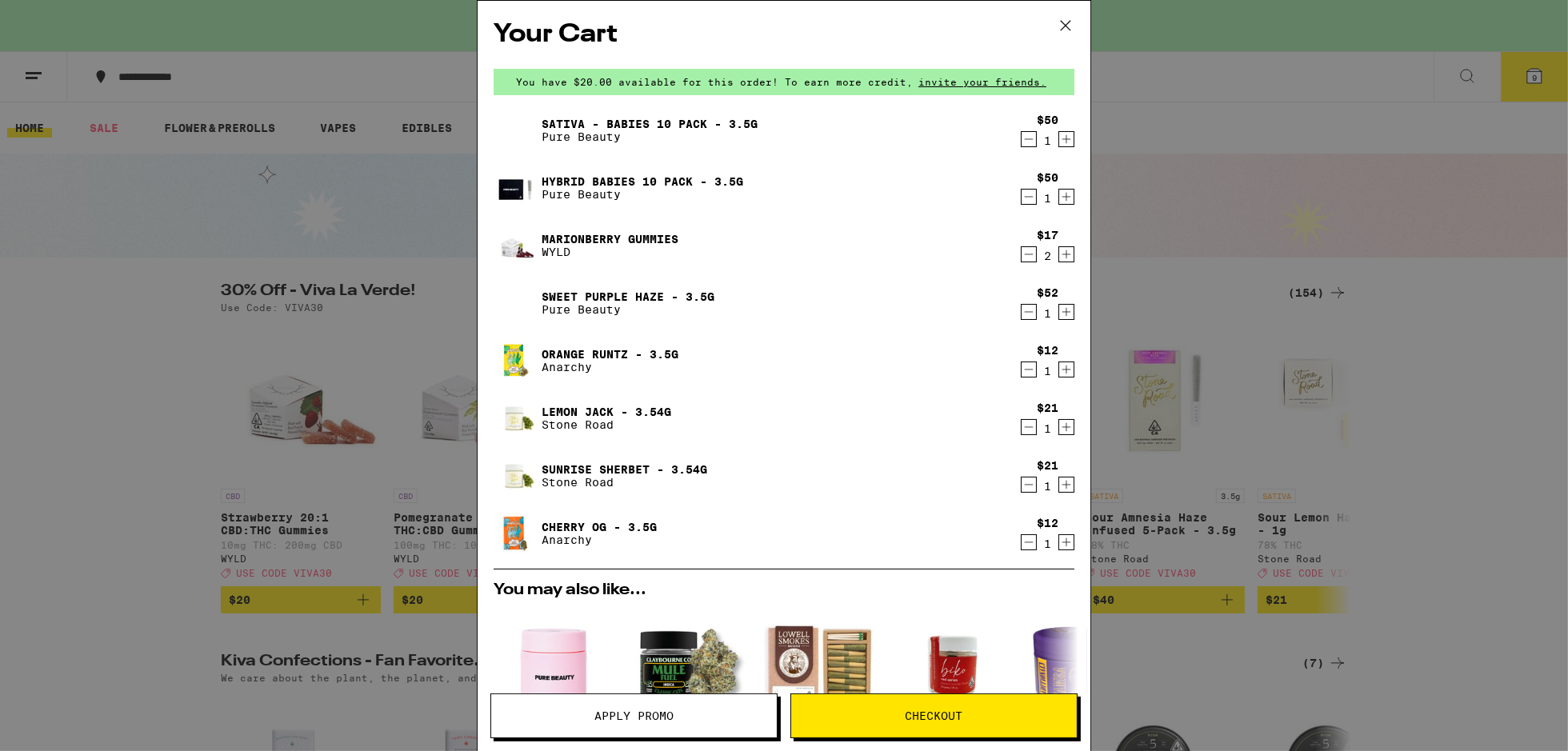
click at [727, 714] on span "Apply Promo" at bounding box center [634, 716] width 285 height 11
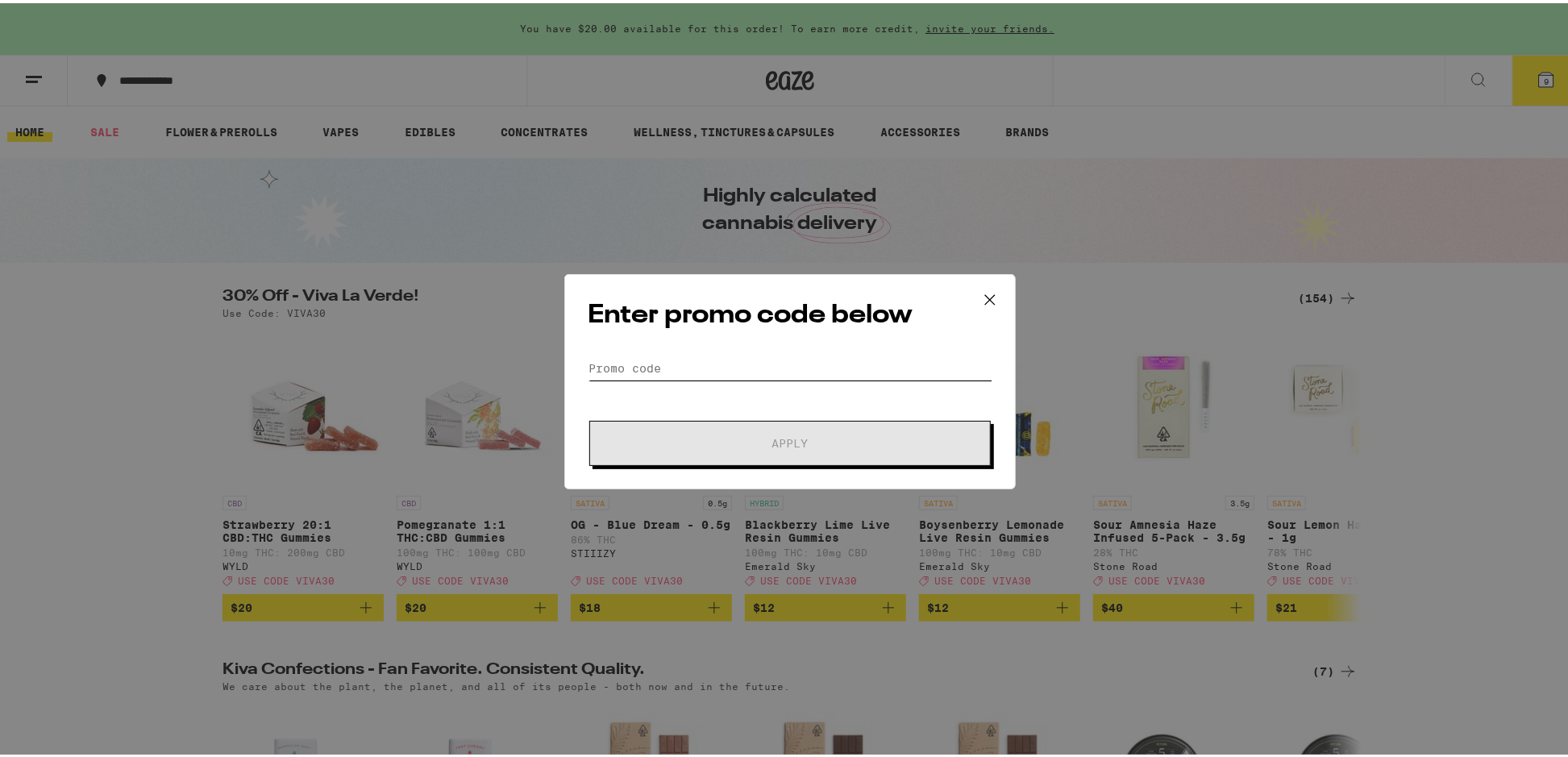
click at [687, 360] on input "Promo Code" at bounding box center [789, 365] width 405 height 24
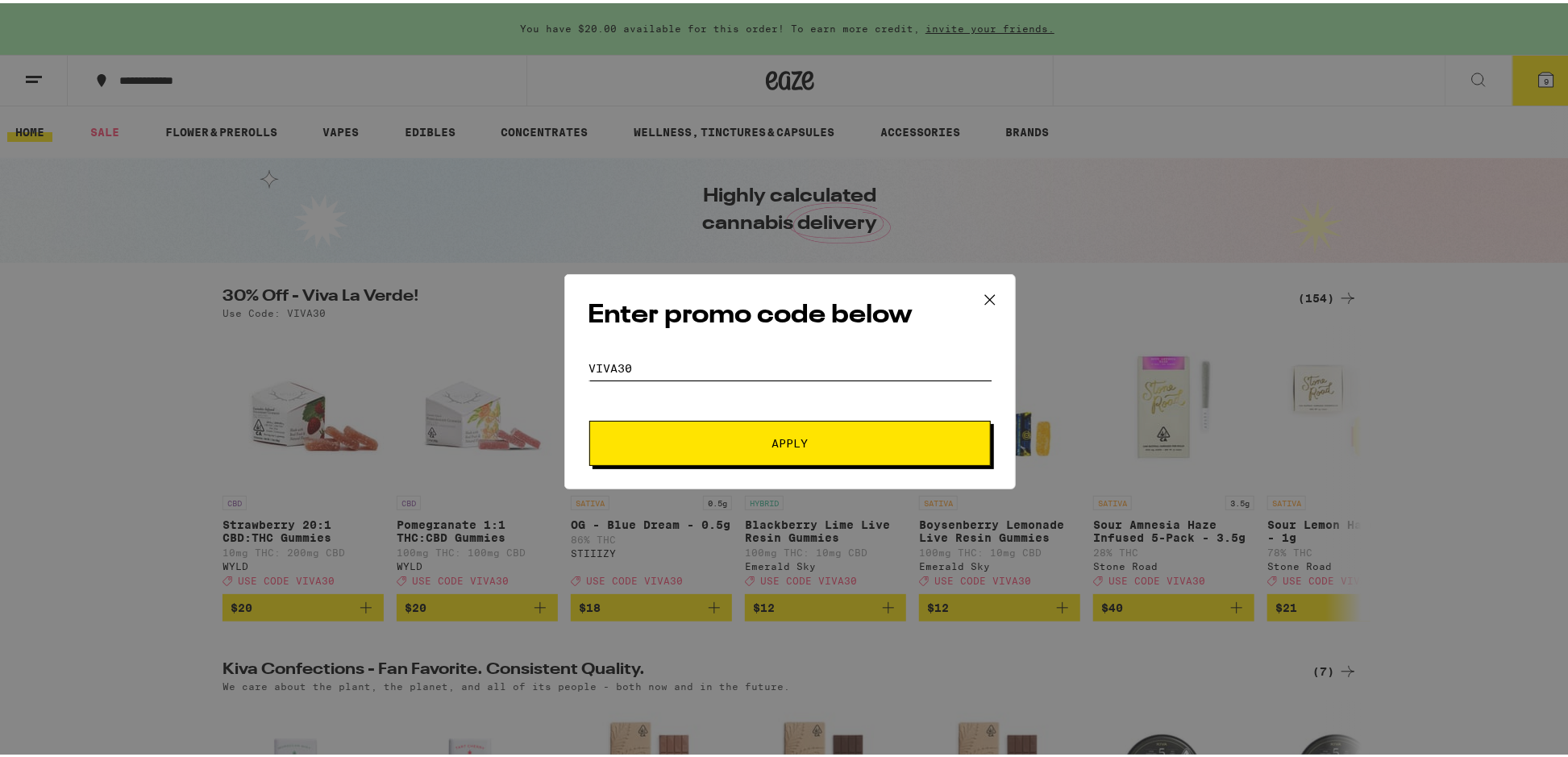
type input "VIVA30"
click at [804, 440] on span "Apply" at bounding box center [789, 440] width 290 height 11
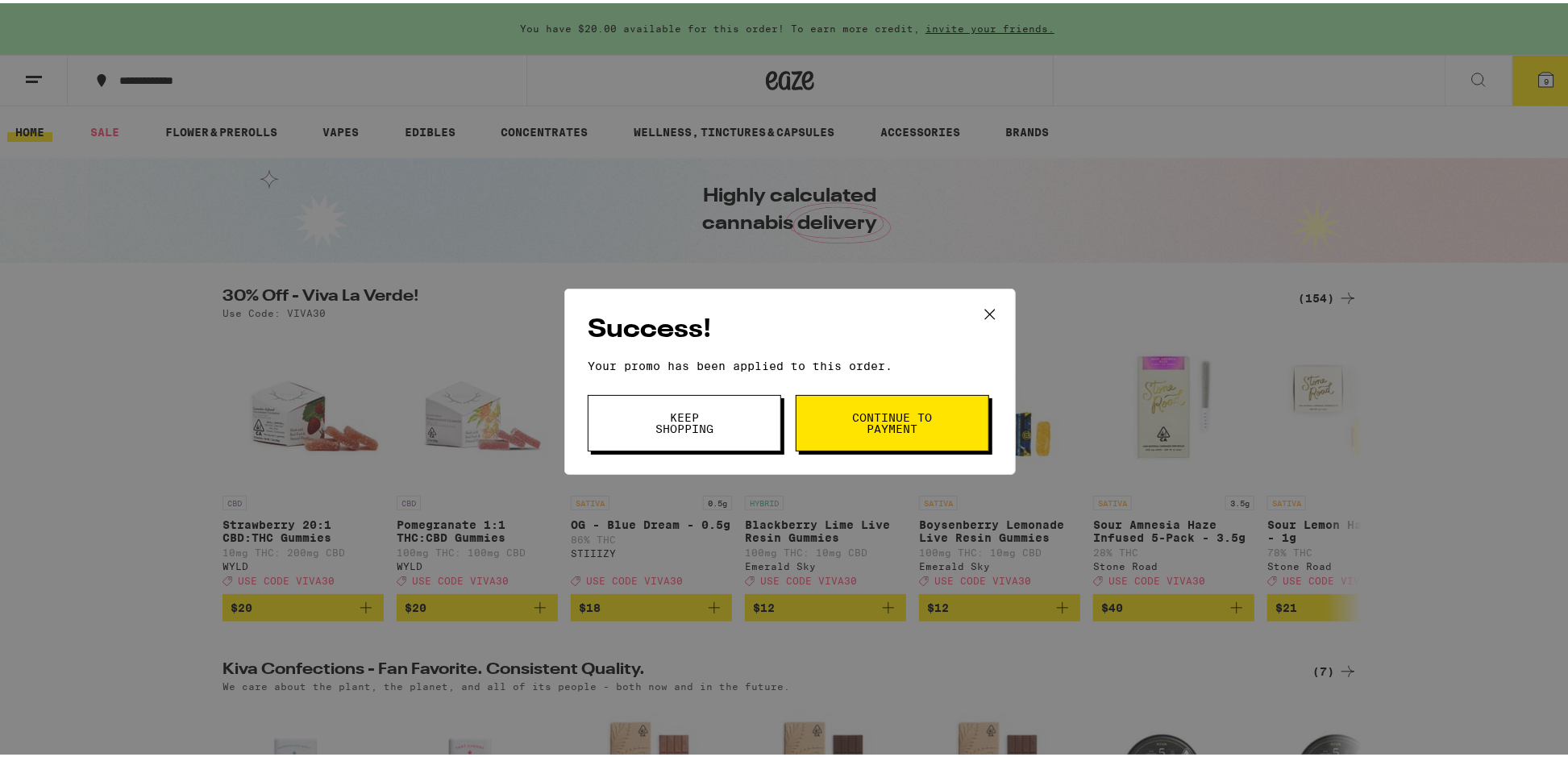
click at [986, 308] on icon at bounding box center [990, 311] width 24 height 24
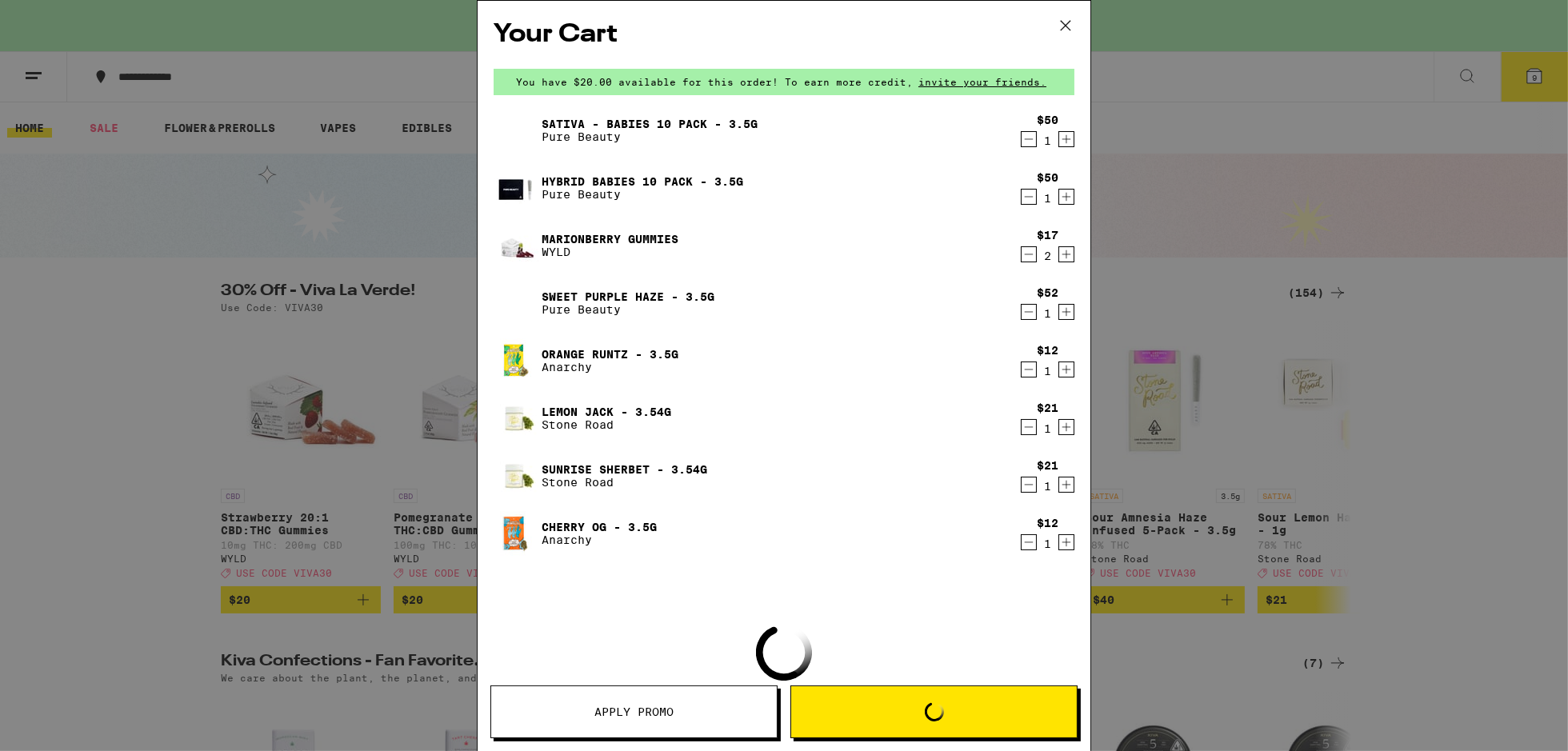
click at [919, 423] on div "Sativa - Babies 10 Pack - 3.5g Pure Beauty $50 1 Hybrid Babies 10 Pack - 3.5g P…" at bounding box center [784, 338] width 580 height 461
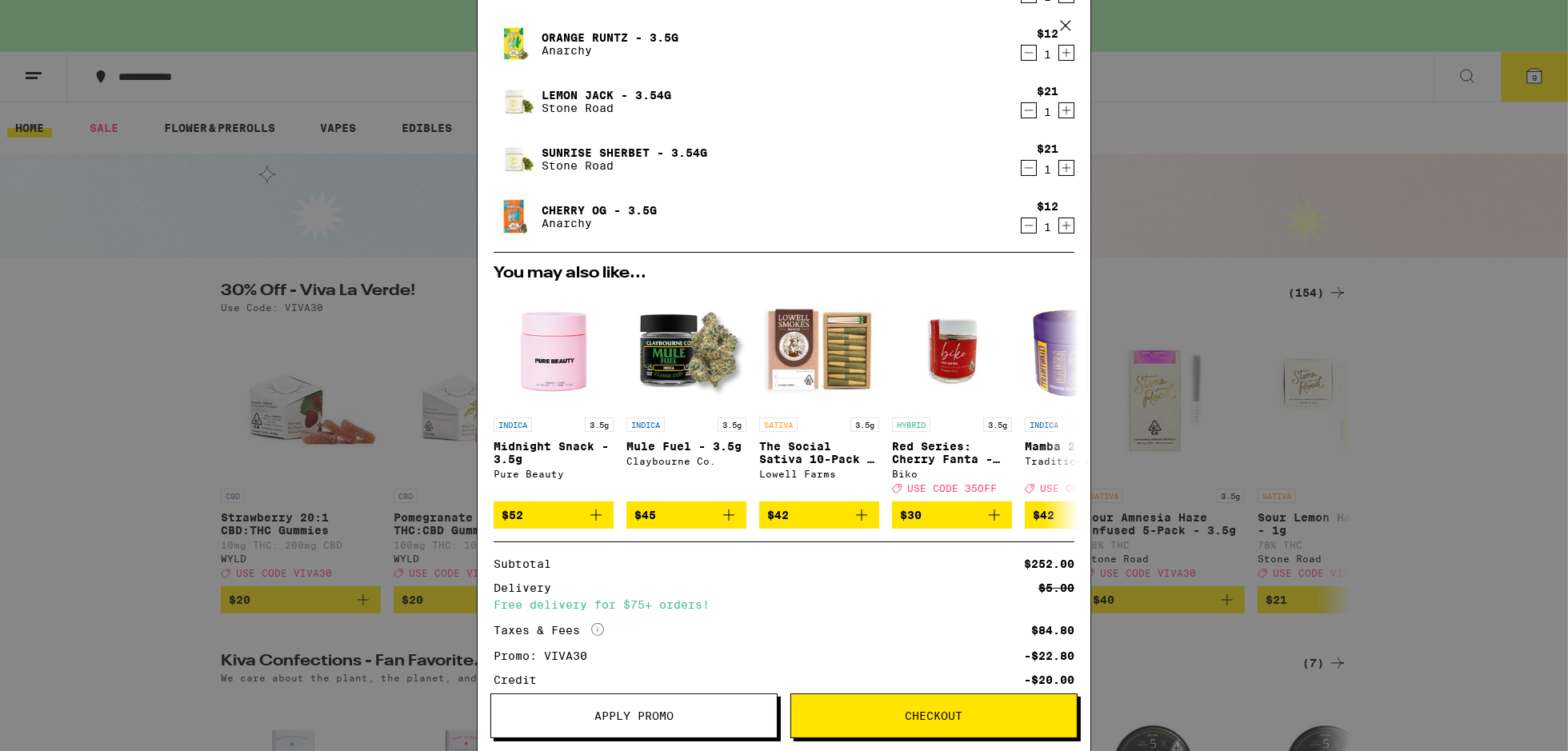
scroll to position [400, 0]
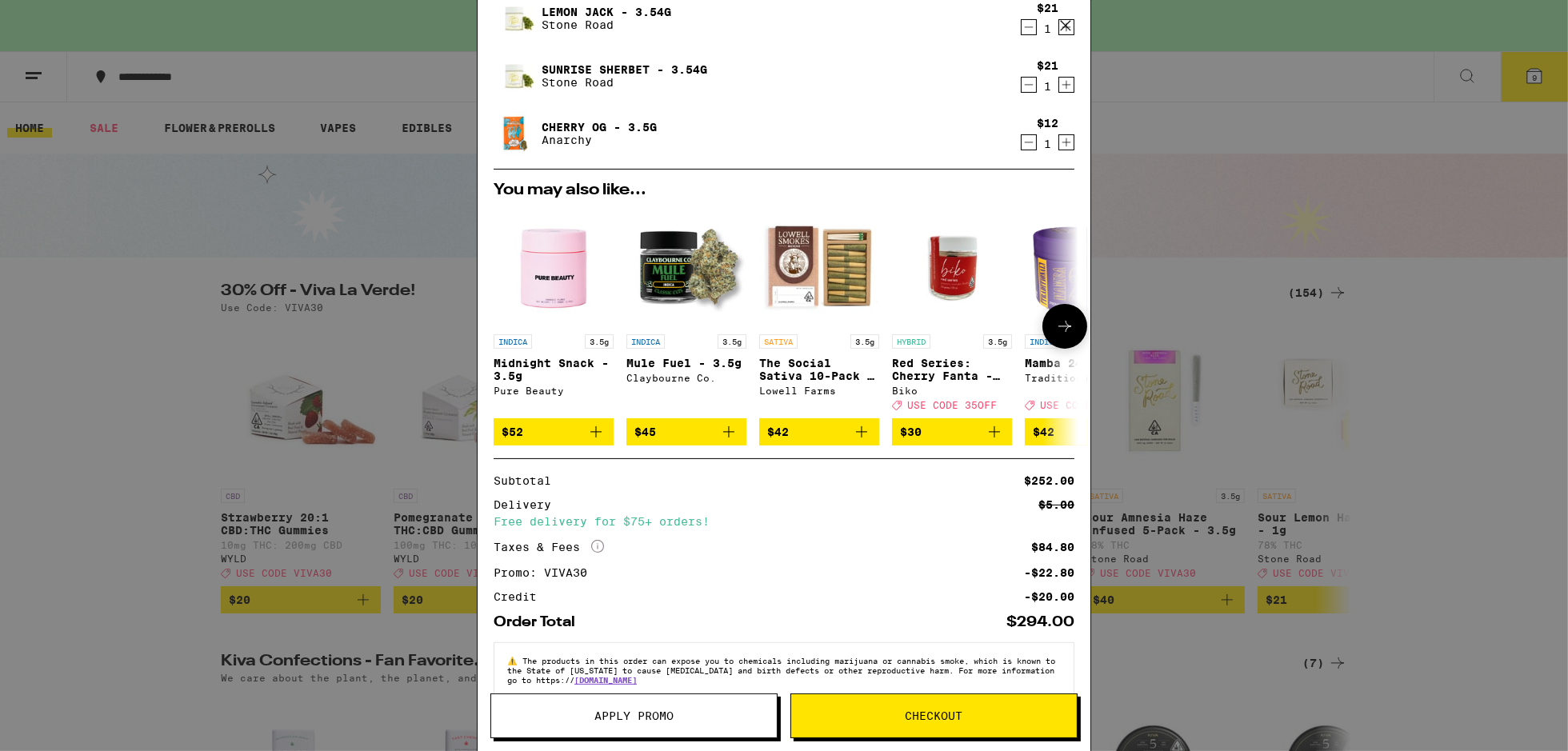
click at [1055, 333] on icon at bounding box center [1065, 326] width 19 height 19
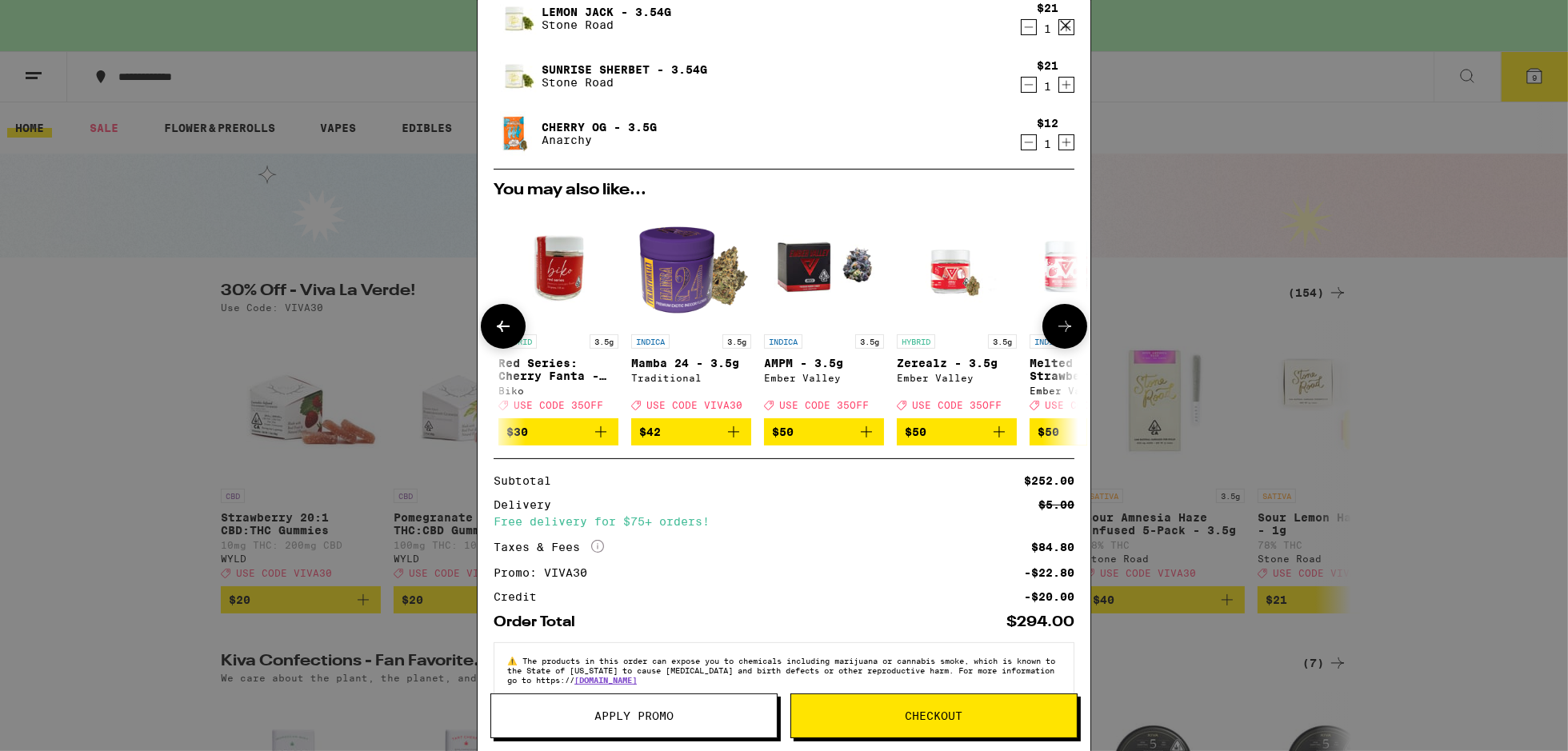
scroll to position [0, 394]
click at [1055, 333] on icon at bounding box center [1065, 326] width 19 height 19
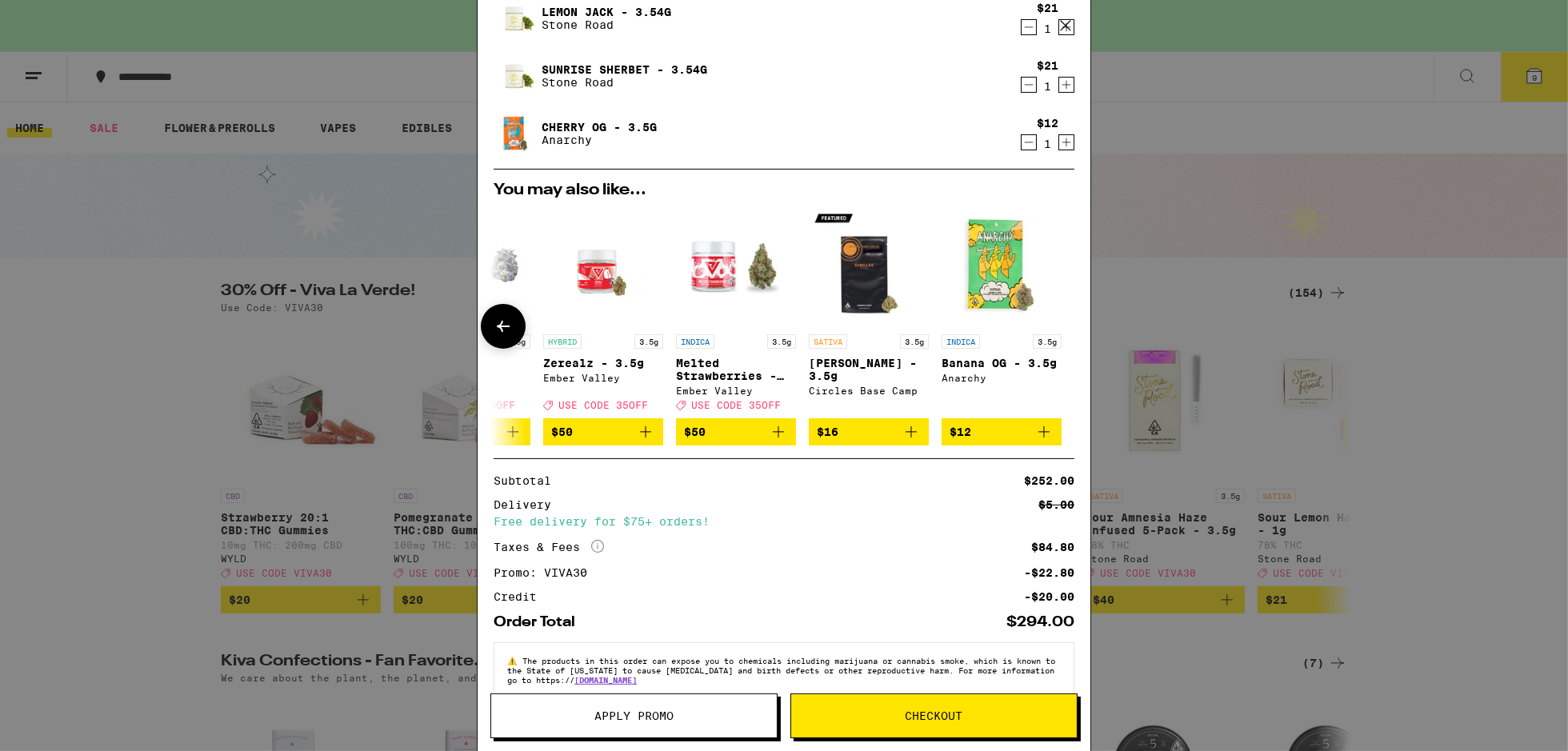
scroll to position [431, 0]
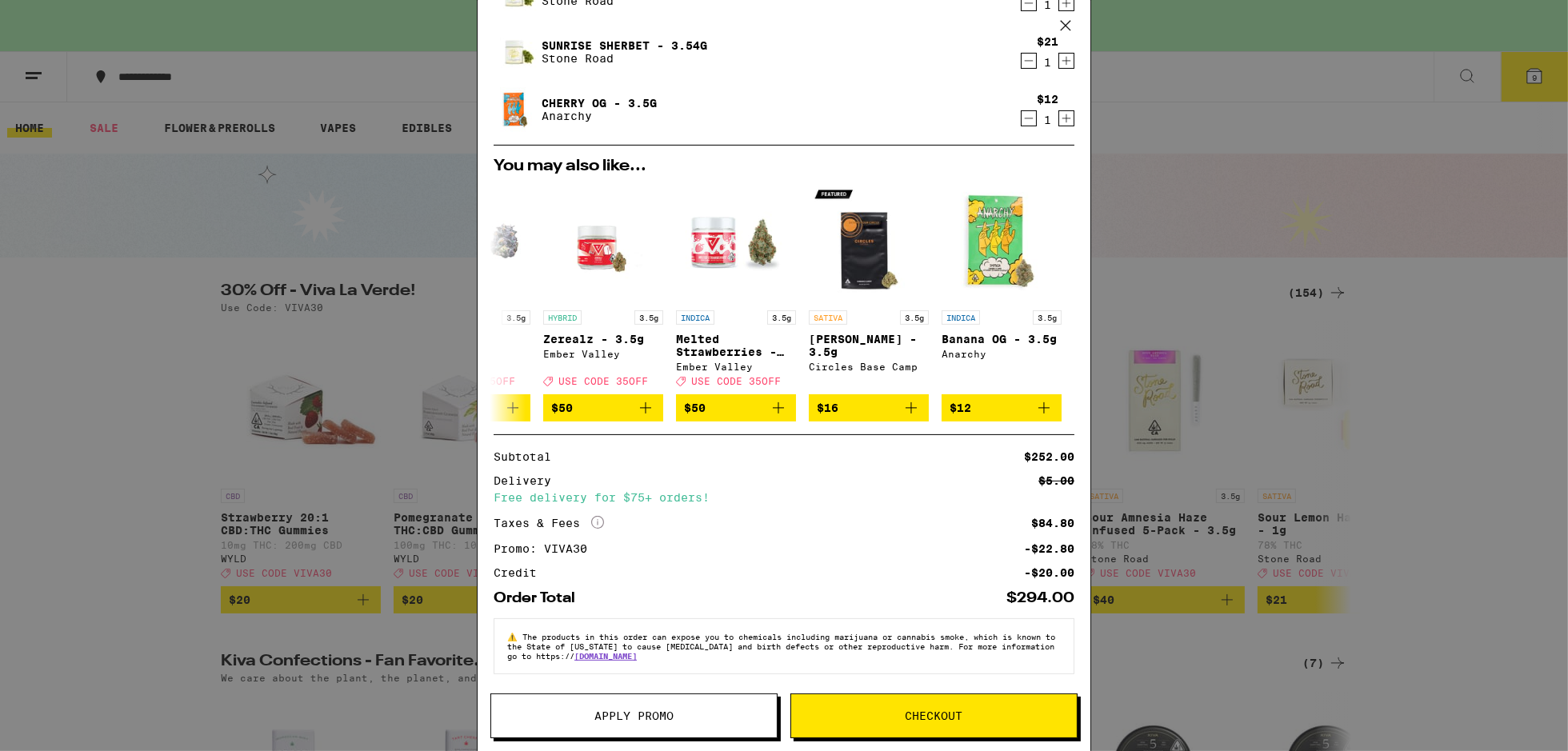
click at [726, 485] on div "Delivery $5.00 Free delivery for $75+ orders!" at bounding box center [784, 489] width 580 height 28
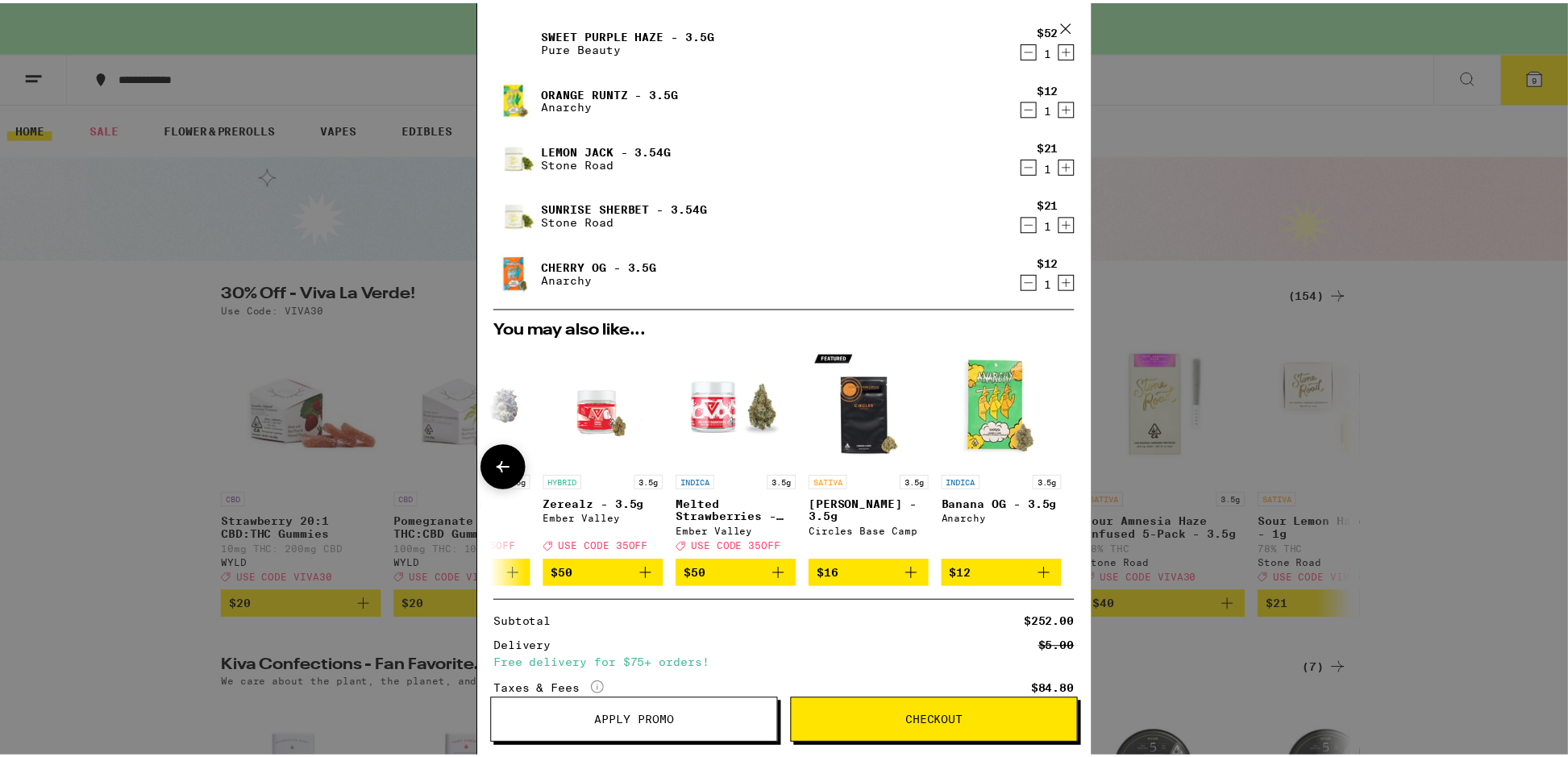
scroll to position [0, 0]
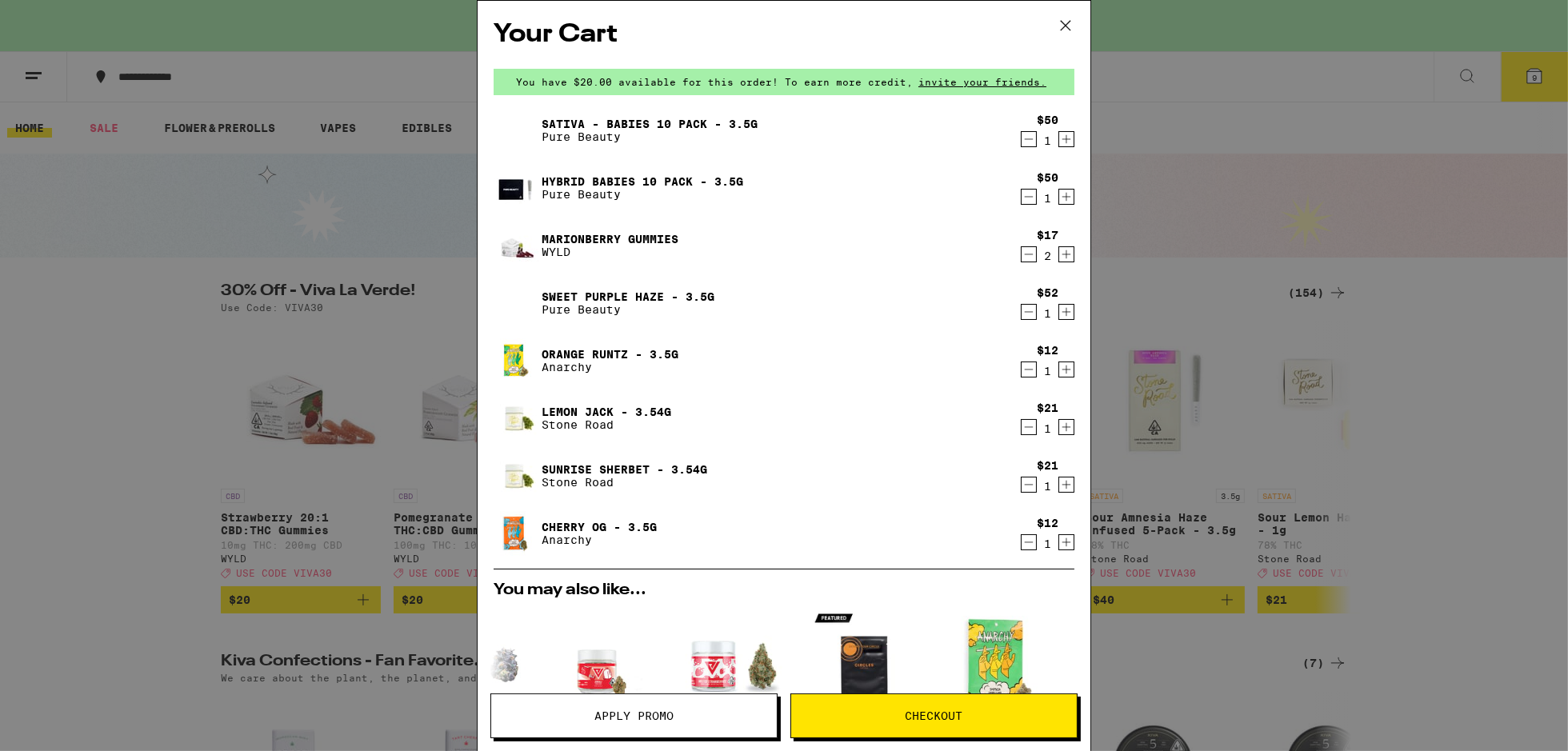
click at [956, 717] on span "Checkout" at bounding box center [935, 716] width 58 height 11
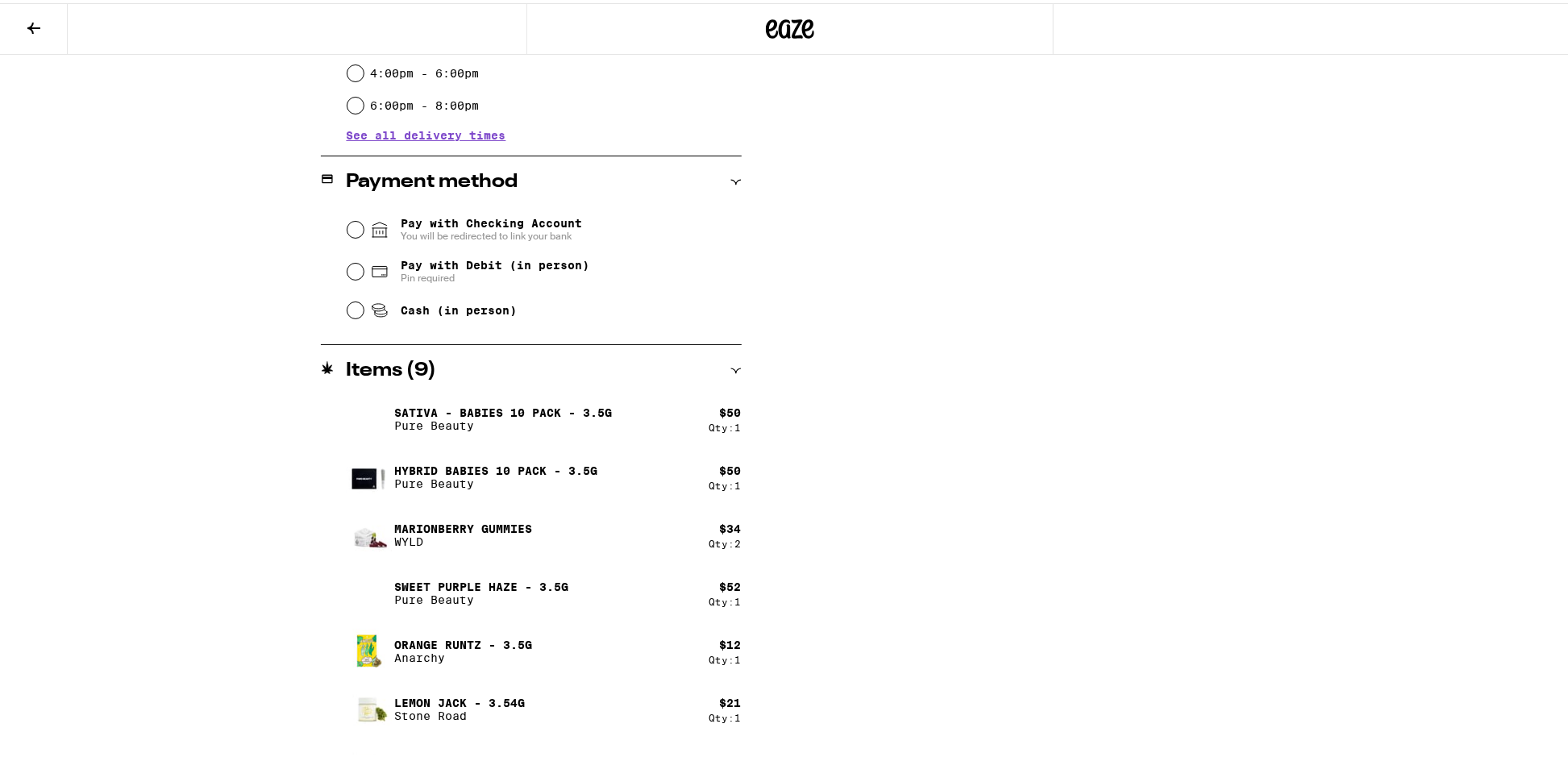
scroll to position [587, 0]
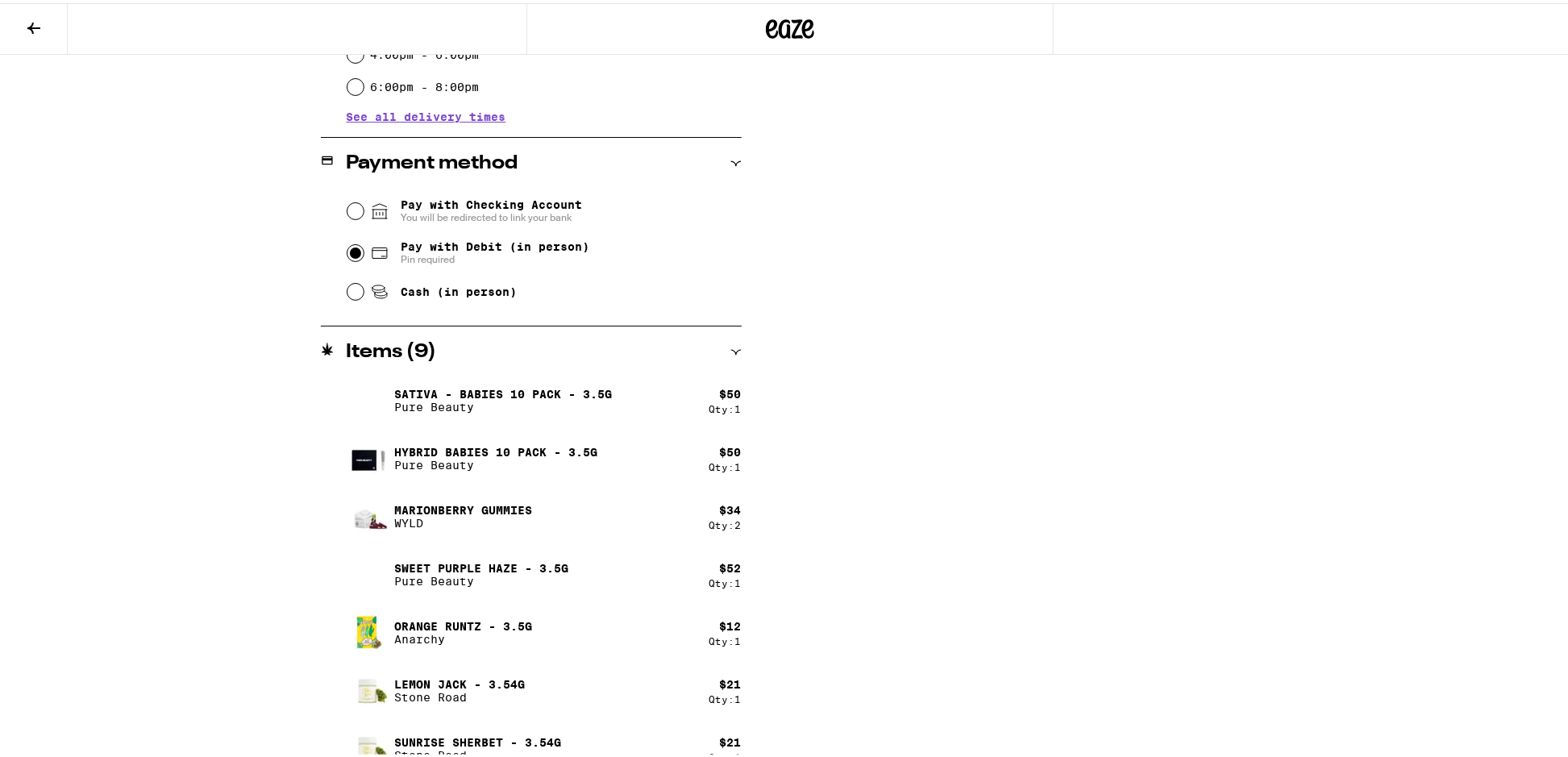
click at [347, 252] on input "Pay with Debit (in person) Pin required" at bounding box center [355, 250] width 16 height 16
radio input "true"
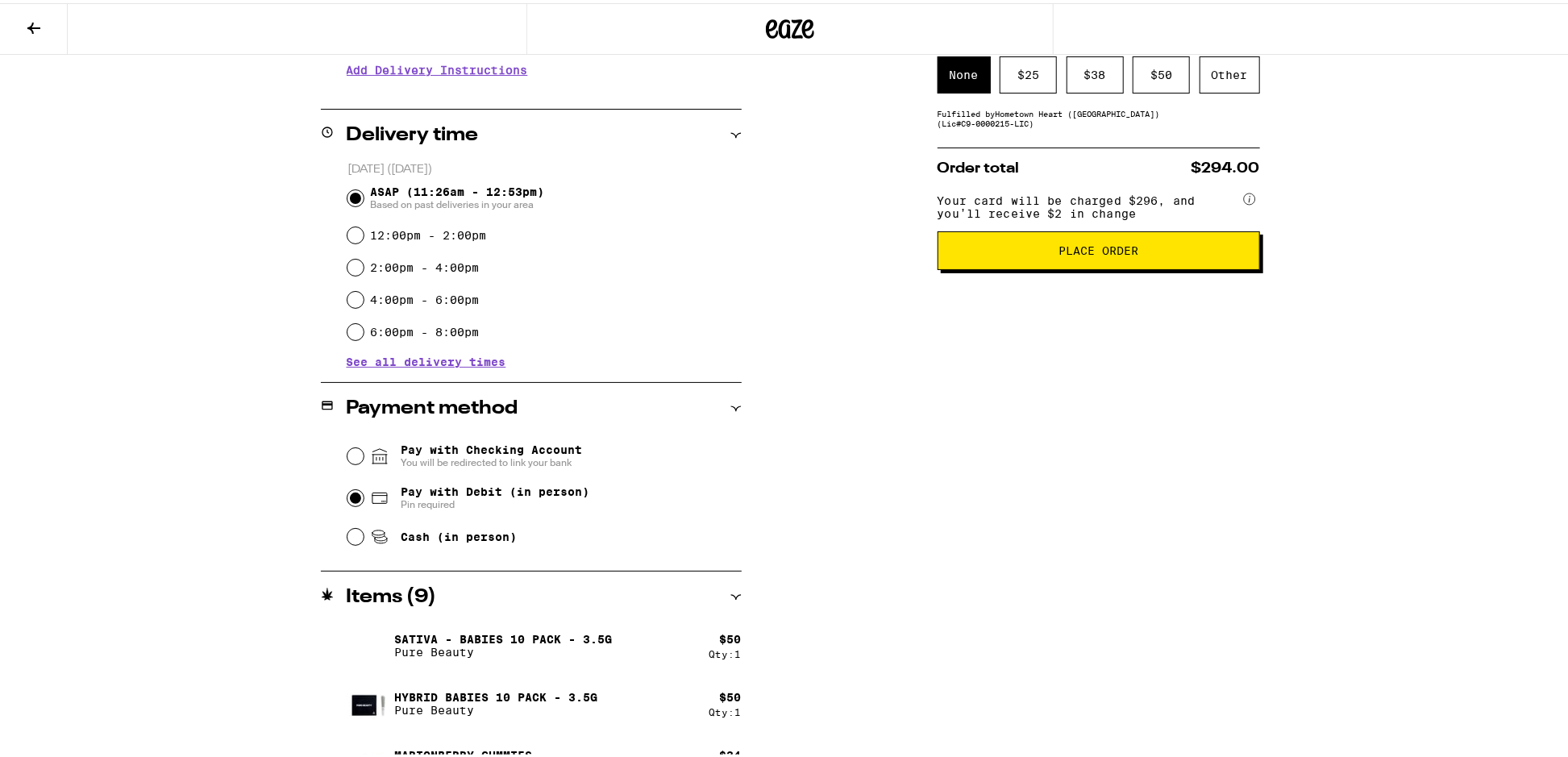
scroll to position [0, 0]
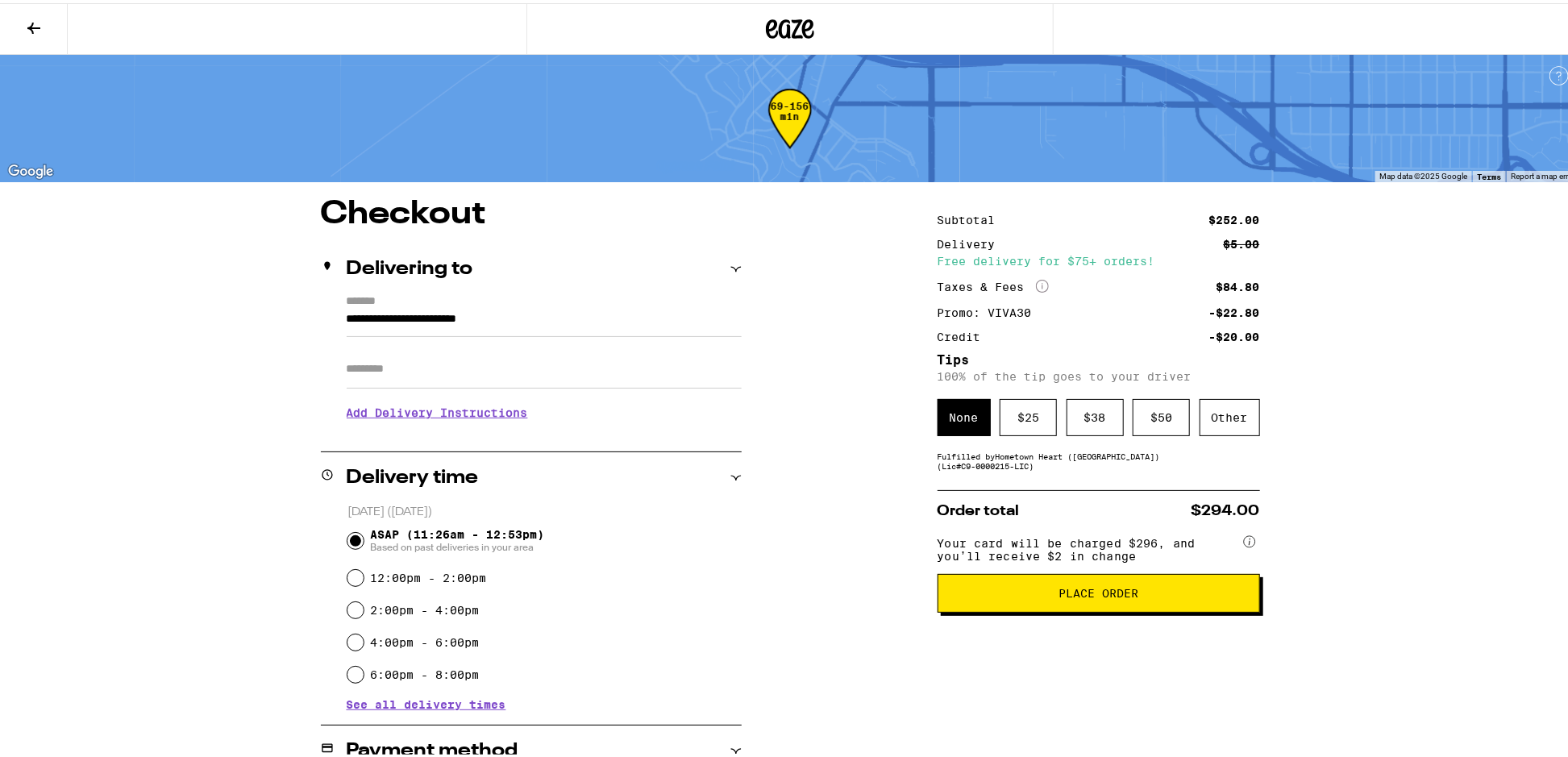
click at [1236, 421] on div "Other" at bounding box center [1230, 414] width 61 height 37
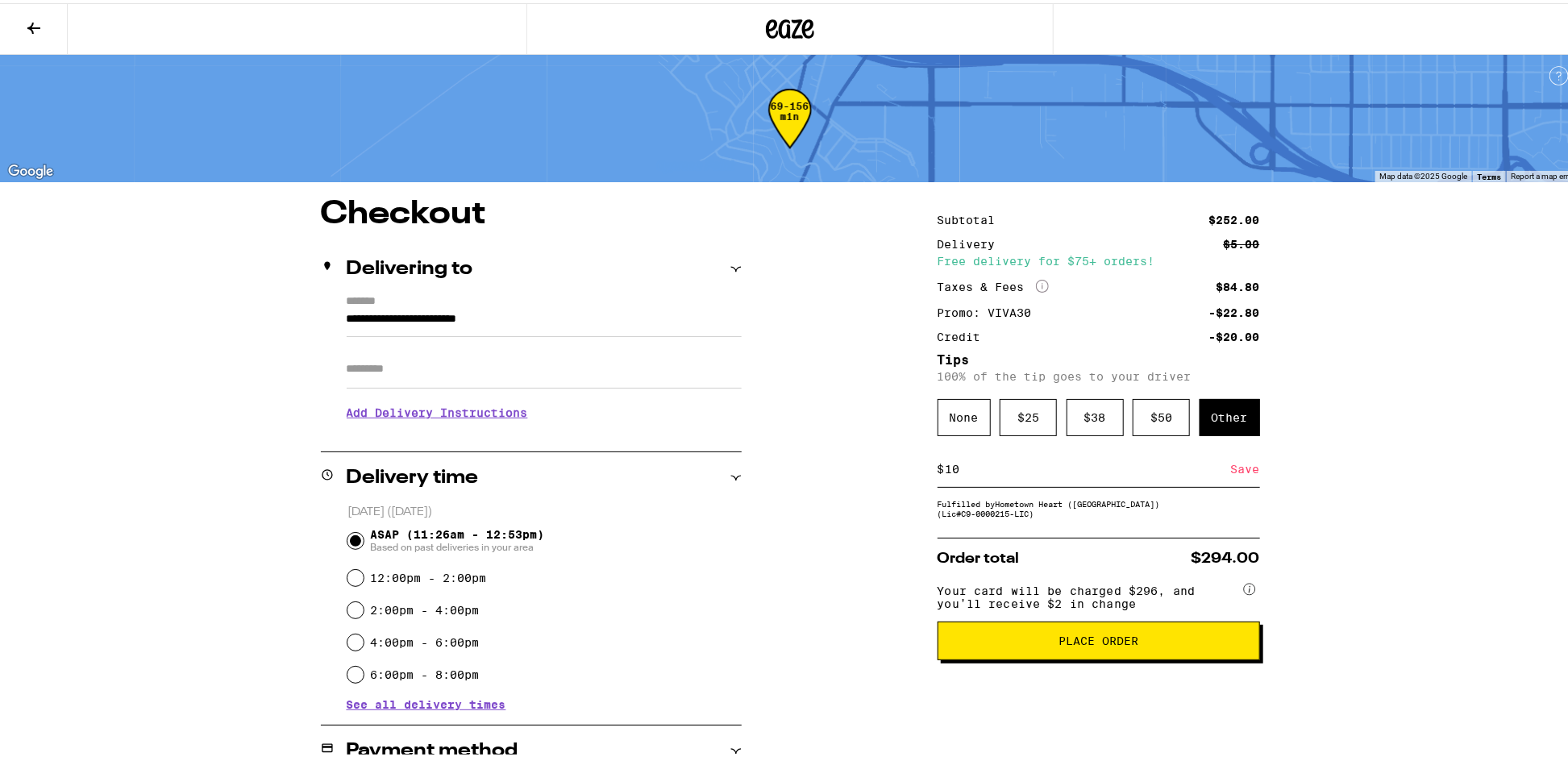
type input "10"
click at [1244, 471] on div "Save" at bounding box center [1246, 466] width 29 height 36
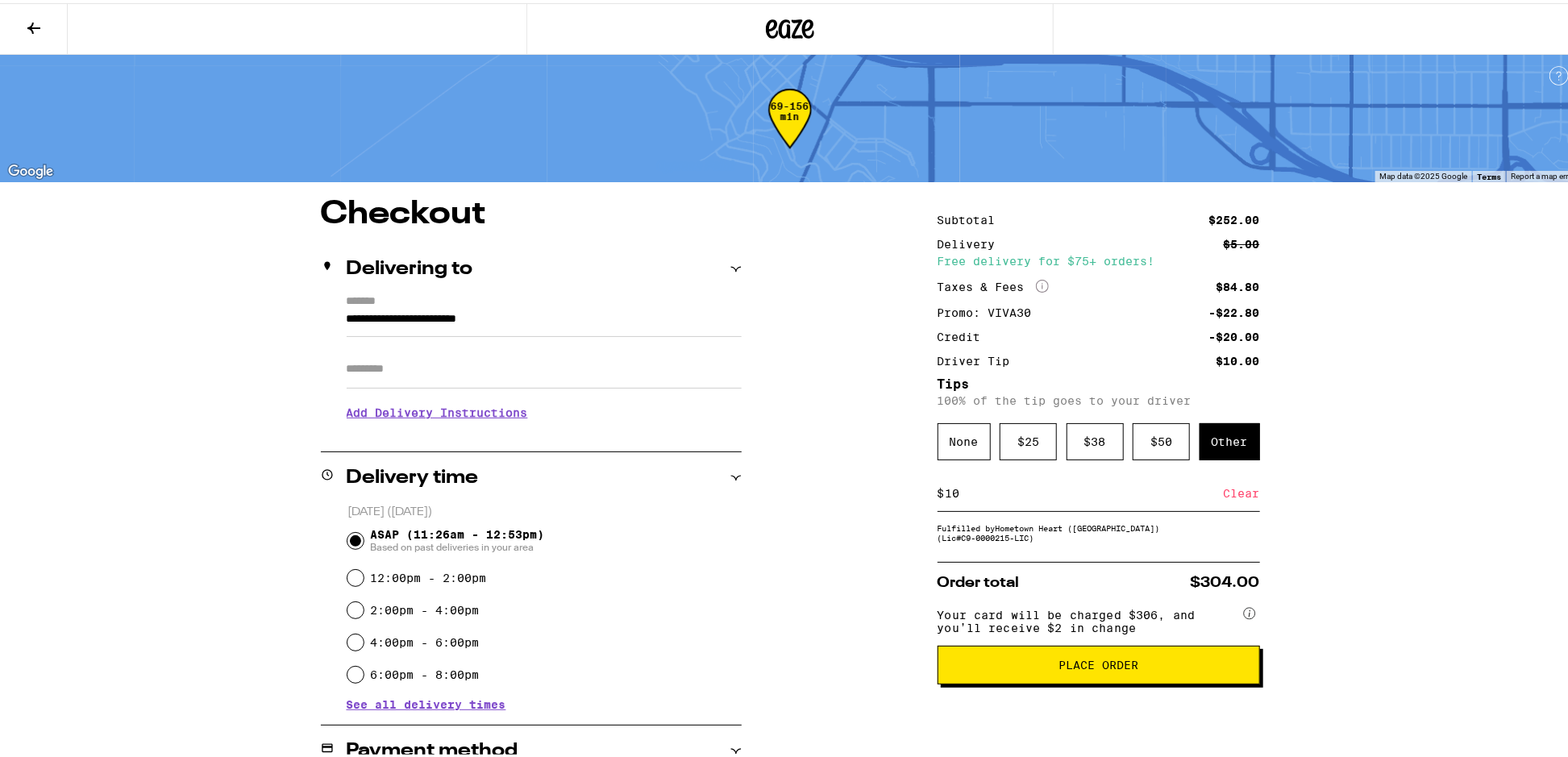
click at [1076, 667] on span "Place Order" at bounding box center [1098, 662] width 80 height 11
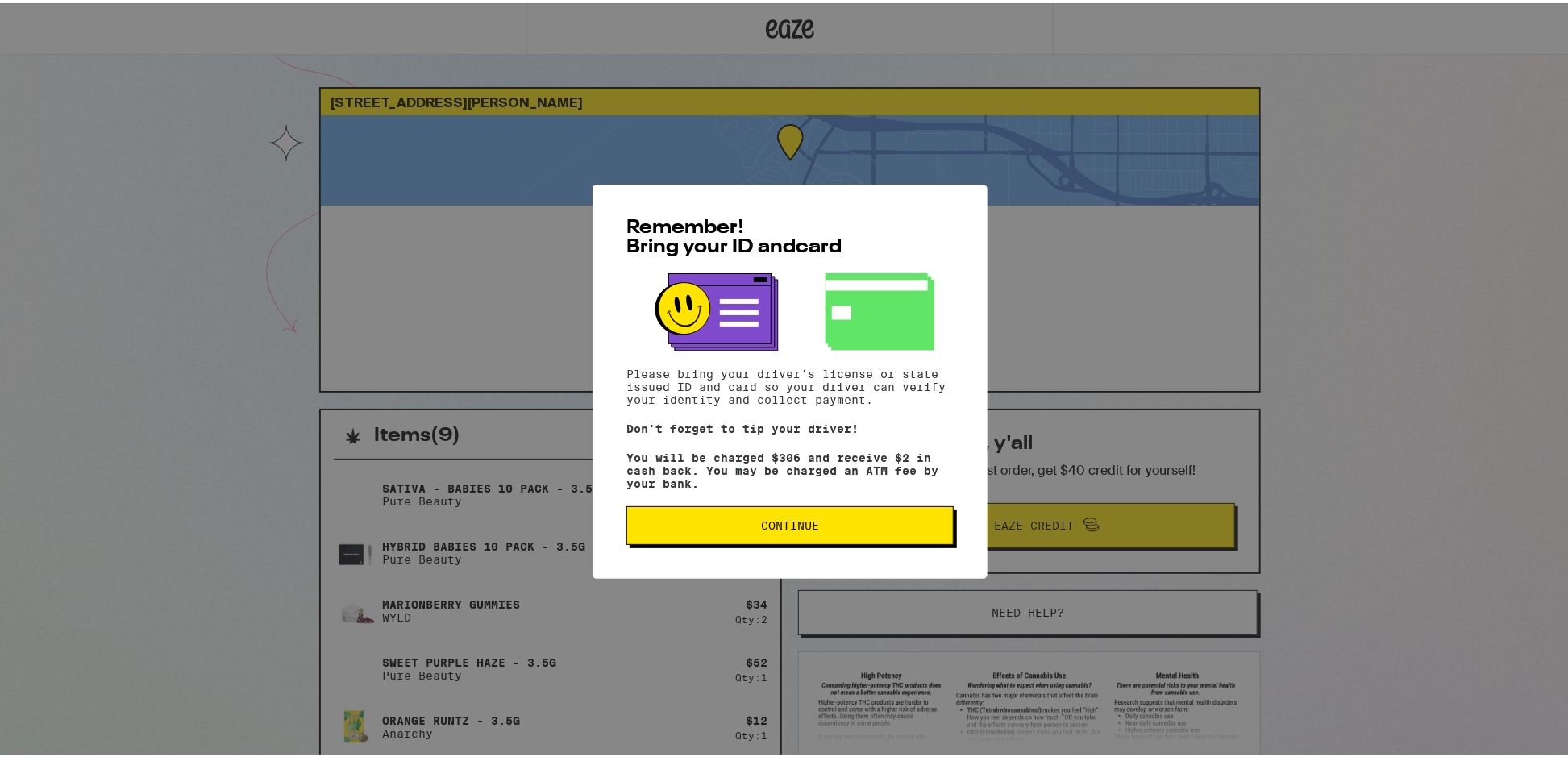
click at [763, 528] on span "Continue" at bounding box center [790, 523] width 58 height 11
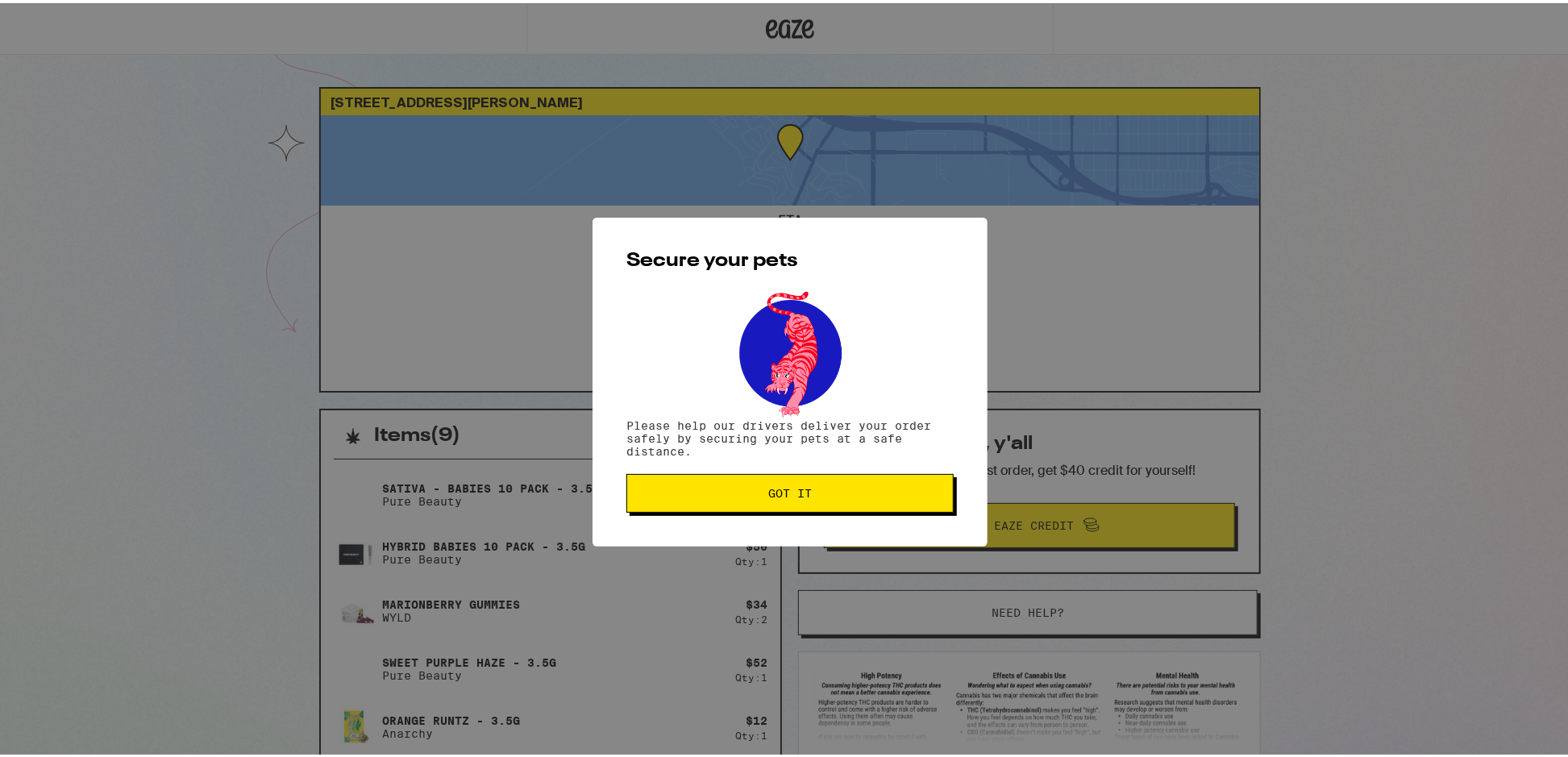
click at [768, 496] on span "Got it" at bounding box center [790, 490] width 44 height 11
